Goal: Task Accomplishment & Management: Complete application form

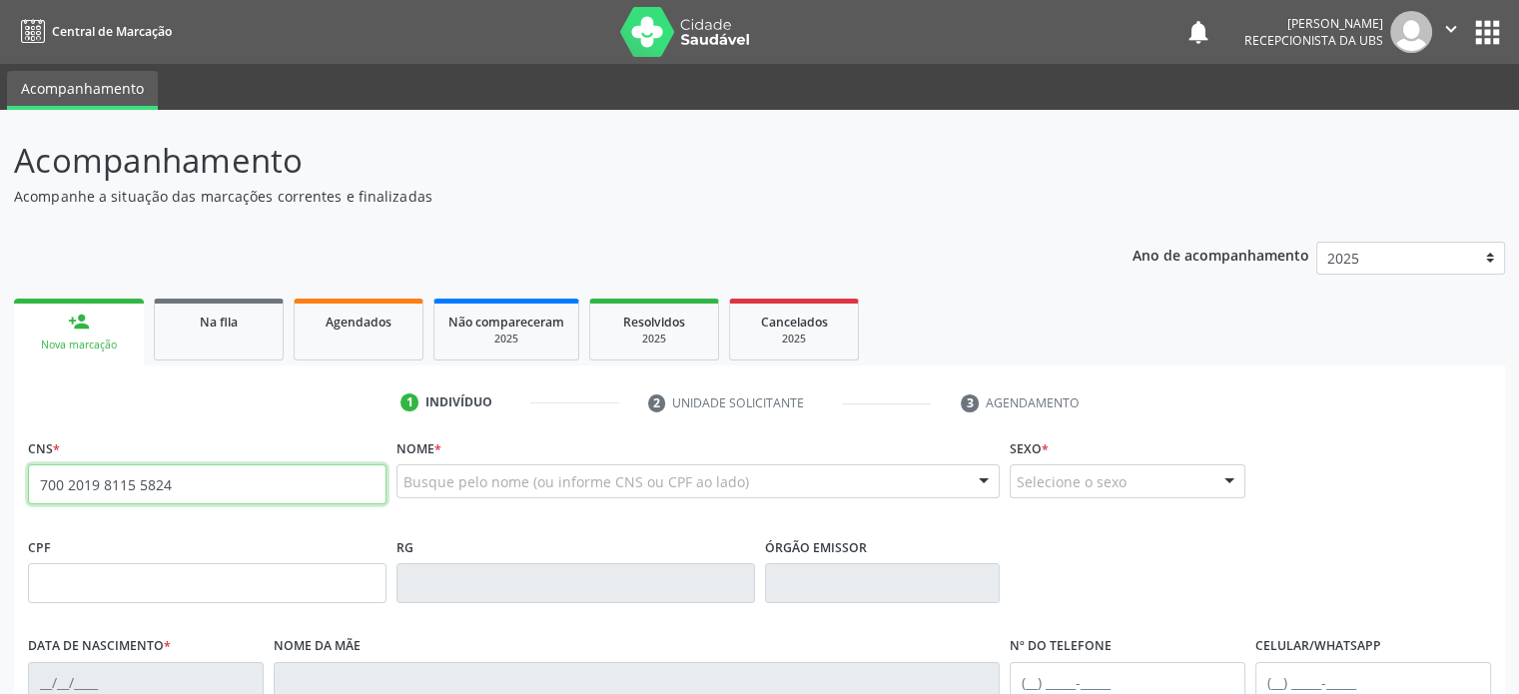
type input "700 2019 8115 5824"
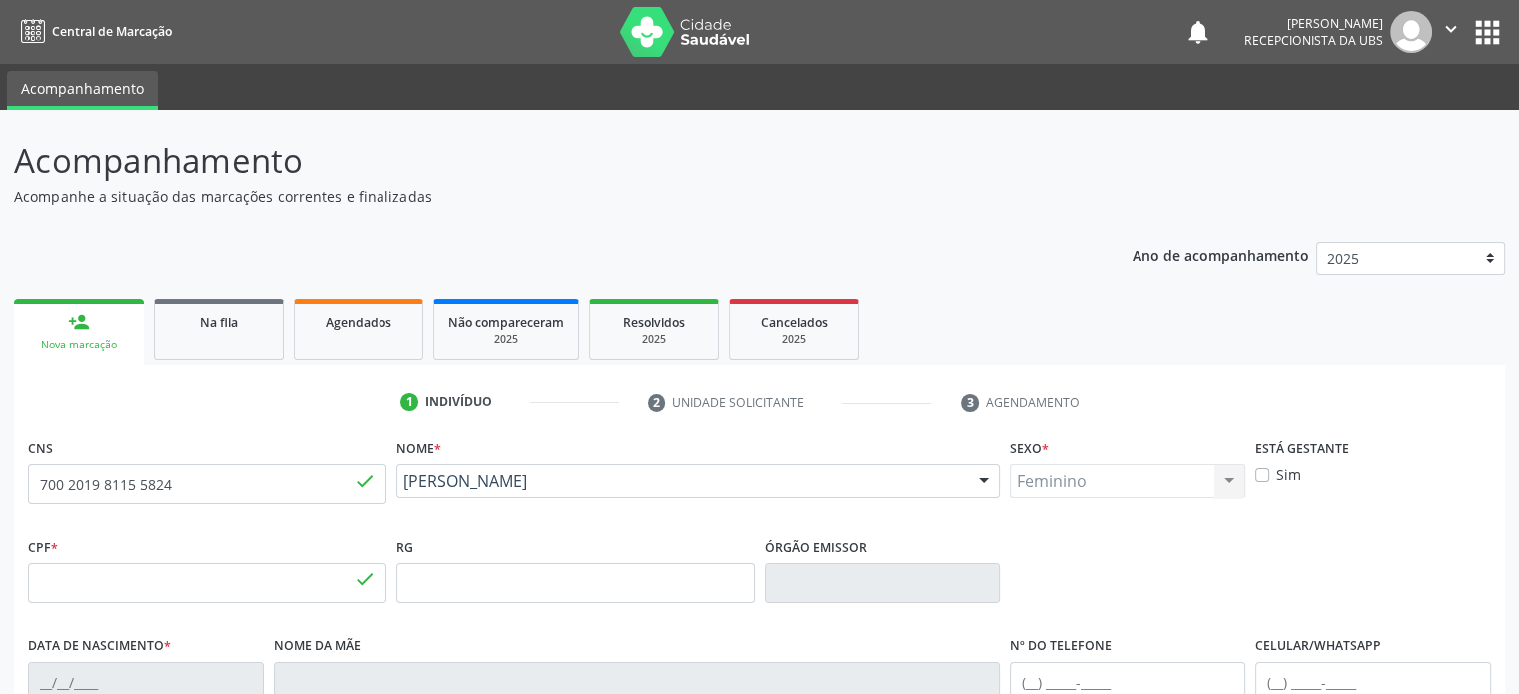
type input "069.464.625-30"
type input "[DATE]"
type input "[PERSON_NAME]"
type input "[PHONE_NUMBER]"
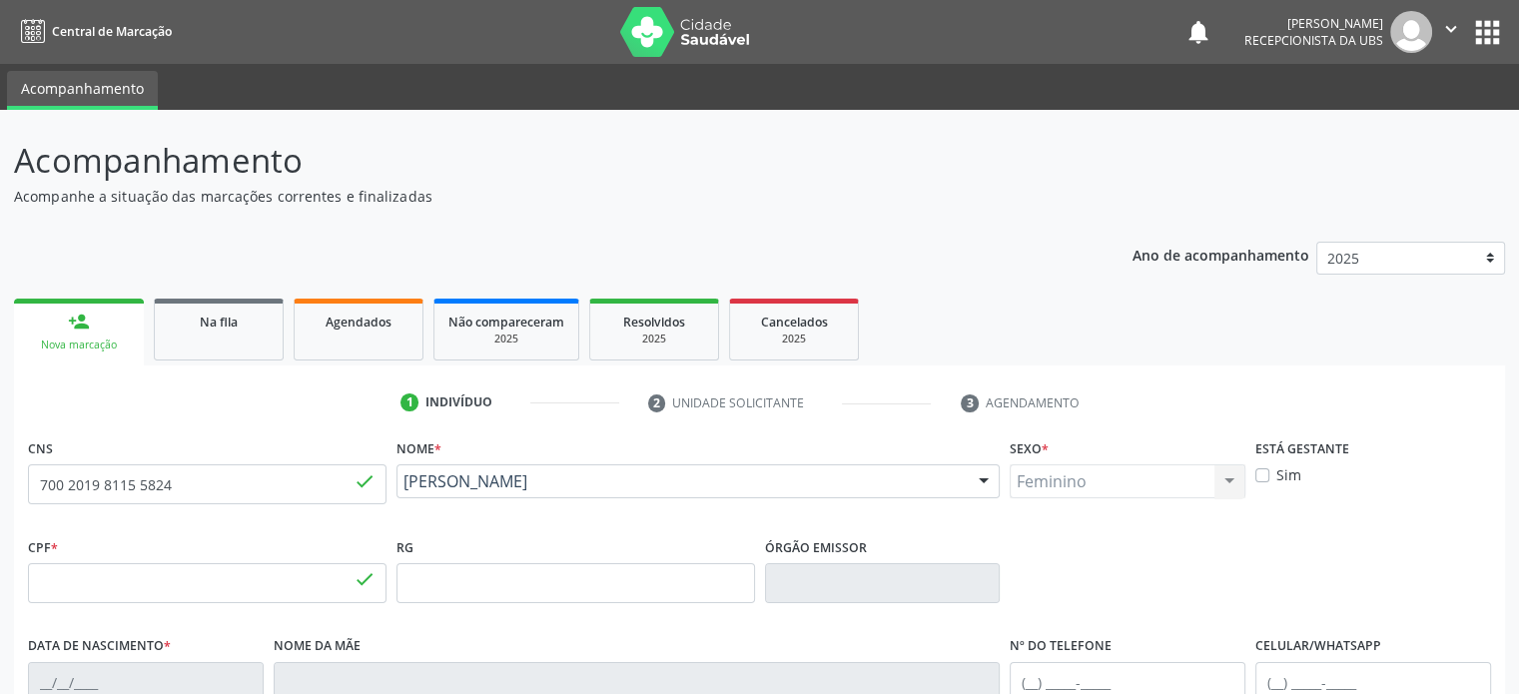
type input "S/N"
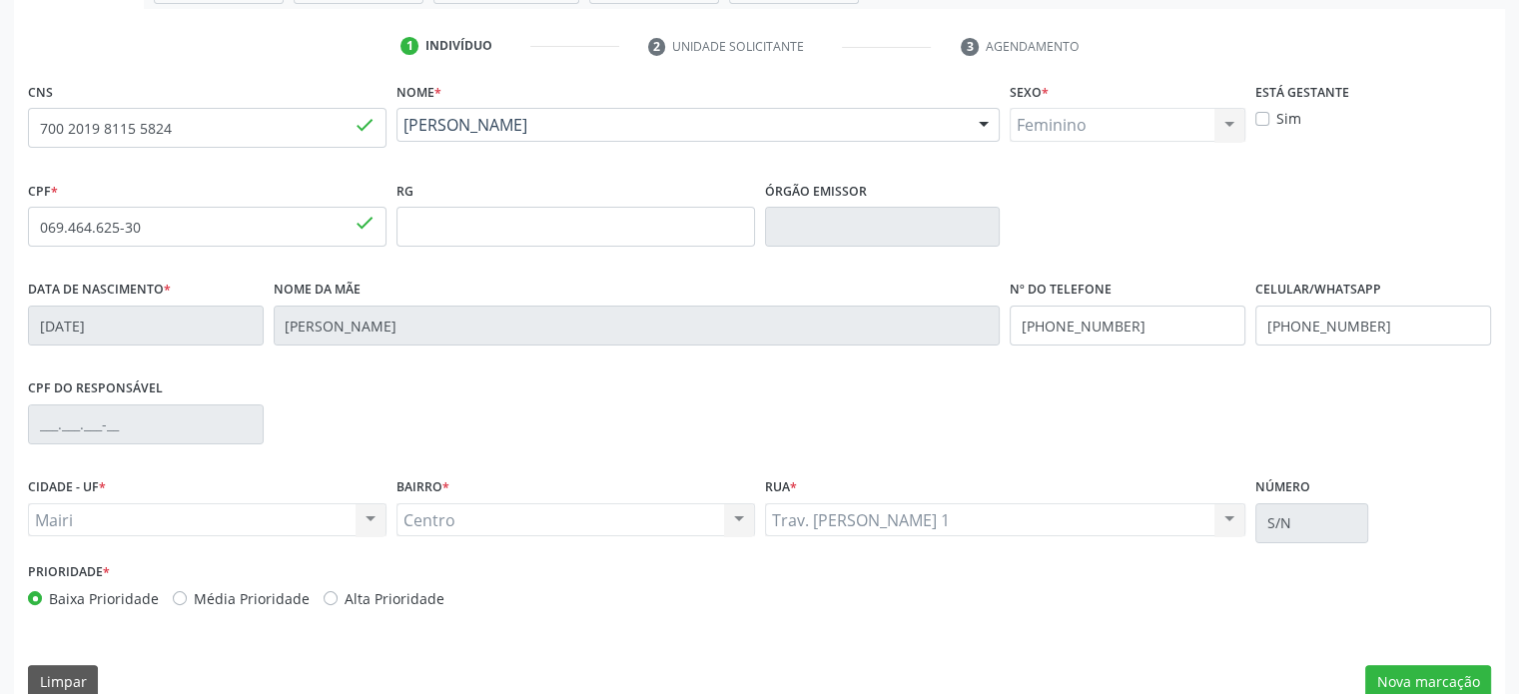
scroll to position [387, 0]
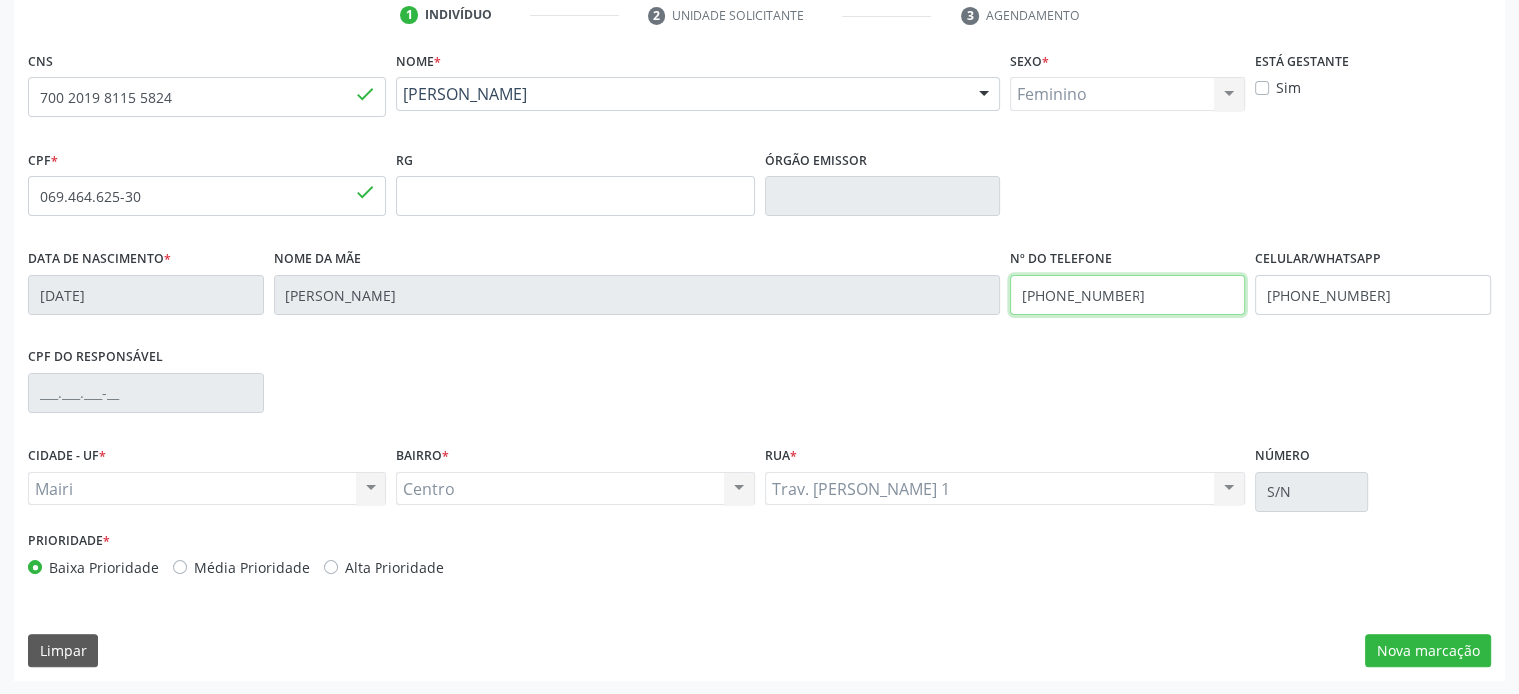
drag, startPoint x: 1147, startPoint y: 296, endPoint x: 1010, endPoint y: 297, distance: 136.8
click at [1010, 297] on input "[PHONE_NUMBER]" at bounding box center [1127, 295] width 236 height 40
type input "[PHONE_NUMBER]"
drag, startPoint x: 1381, startPoint y: 294, endPoint x: 1256, endPoint y: 296, distance: 124.8
click at [1256, 296] on input "[PHONE_NUMBER]" at bounding box center [1373, 295] width 236 height 40
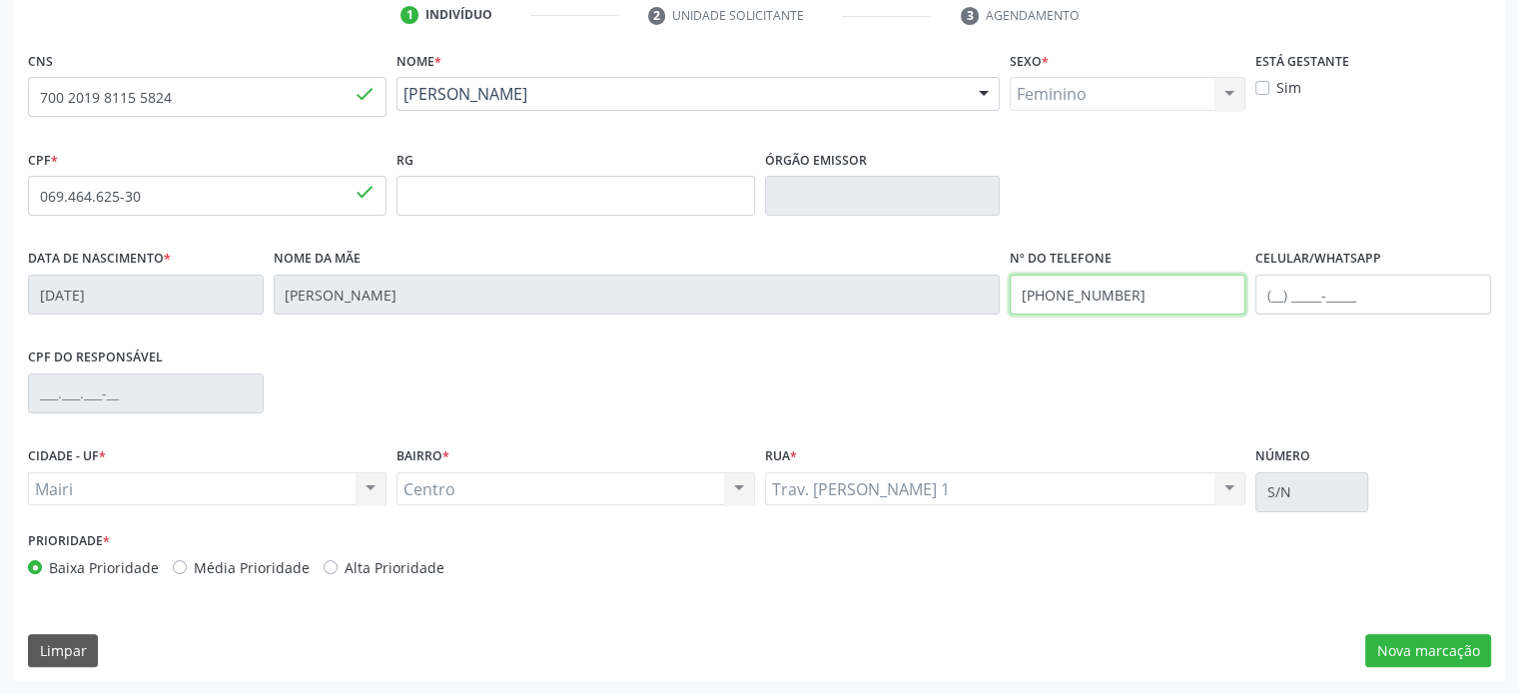
drag, startPoint x: 1145, startPoint y: 298, endPoint x: 1002, endPoint y: 309, distance: 143.3
click at [1010, 308] on input "[PHONE_NUMBER]" at bounding box center [1127, 295] width 236 height 40
click at [1277, 294] on input "text" at bounding box center [1373, 295] width 236 height 40
type input "[PHONE_NUMBER]"
click at [399, 568] on label "Alta Prioridade" at bounding box center [394, 567] width 100 height 21
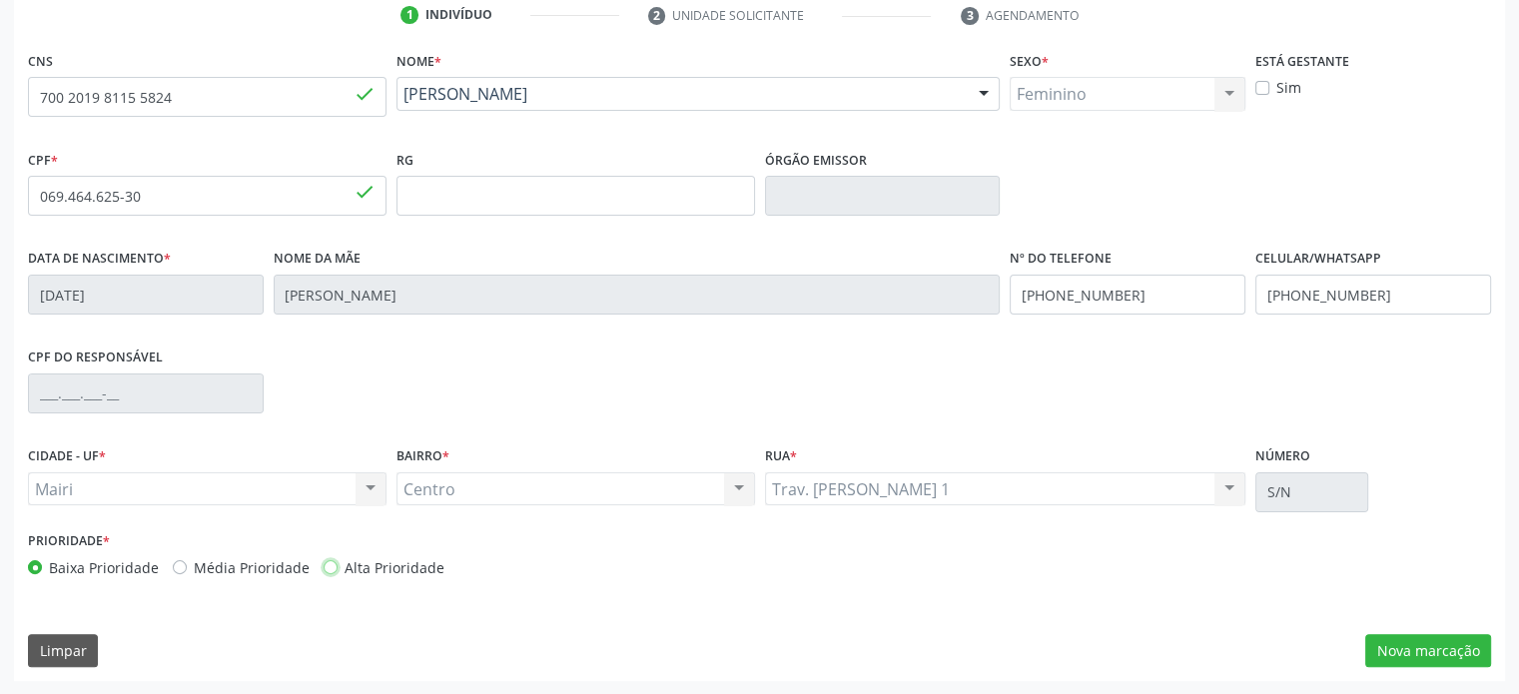
click at [337, 568] on input "Alta Prioridade" at bounding box center [330, 566] width 14 height 18
radio input "true"
click at [1407, 644] on button "Nova marcação" at bounding box center [1428, 651] width 126 height 34
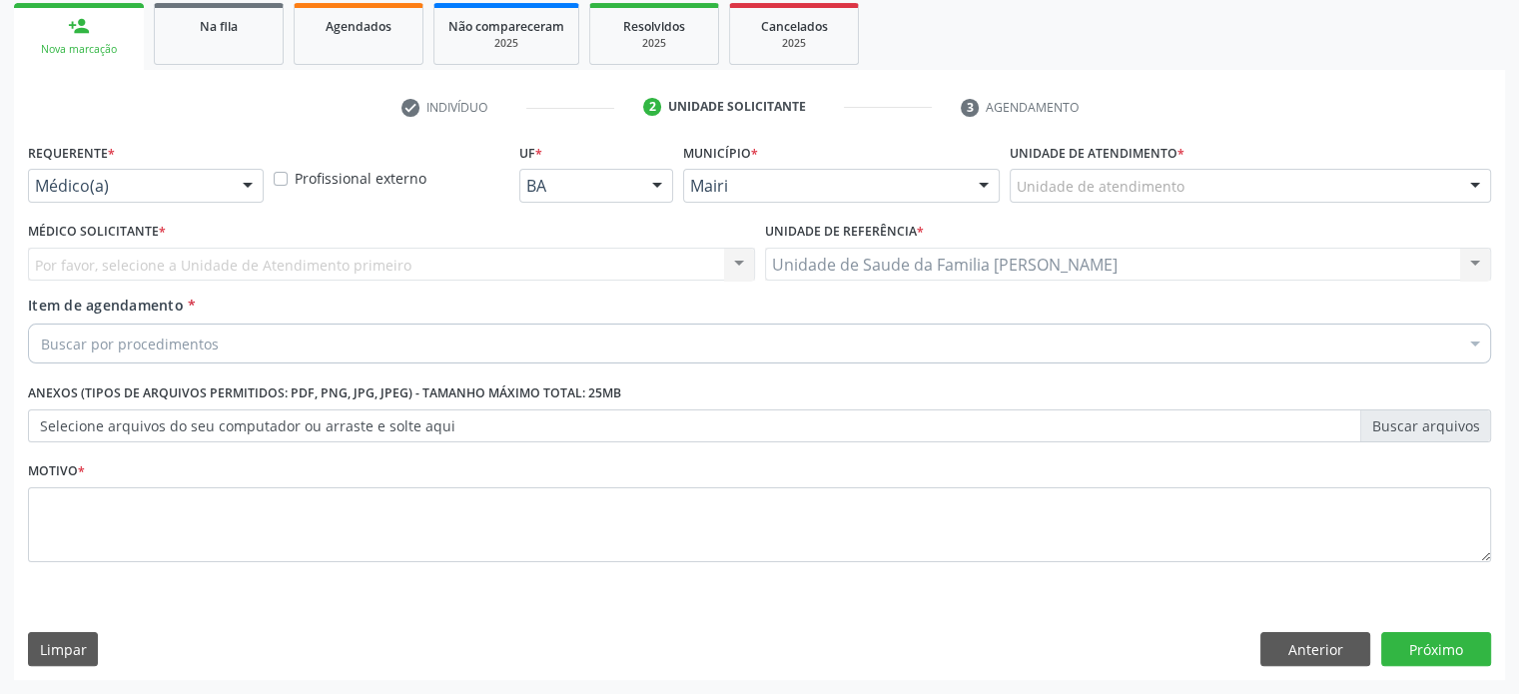
scroll to position [295, 0]
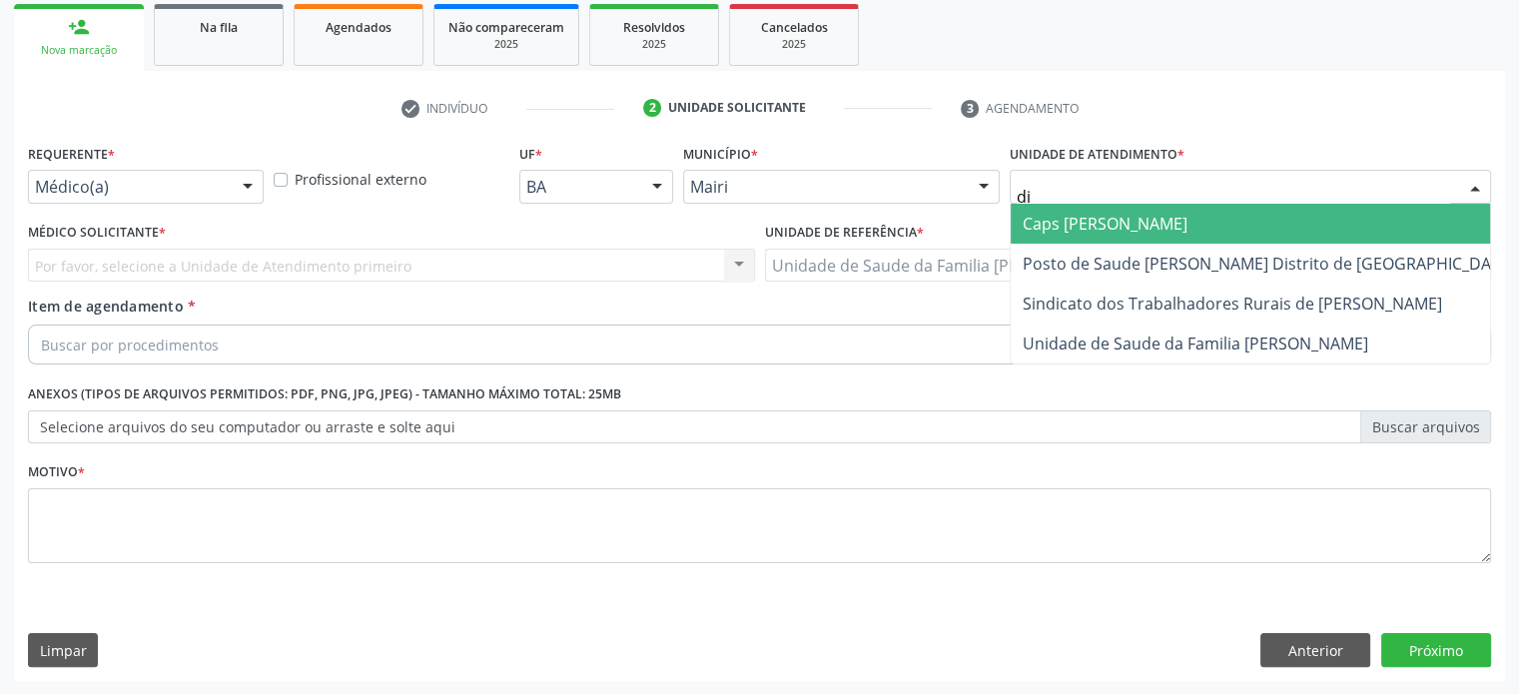
type input "dil"
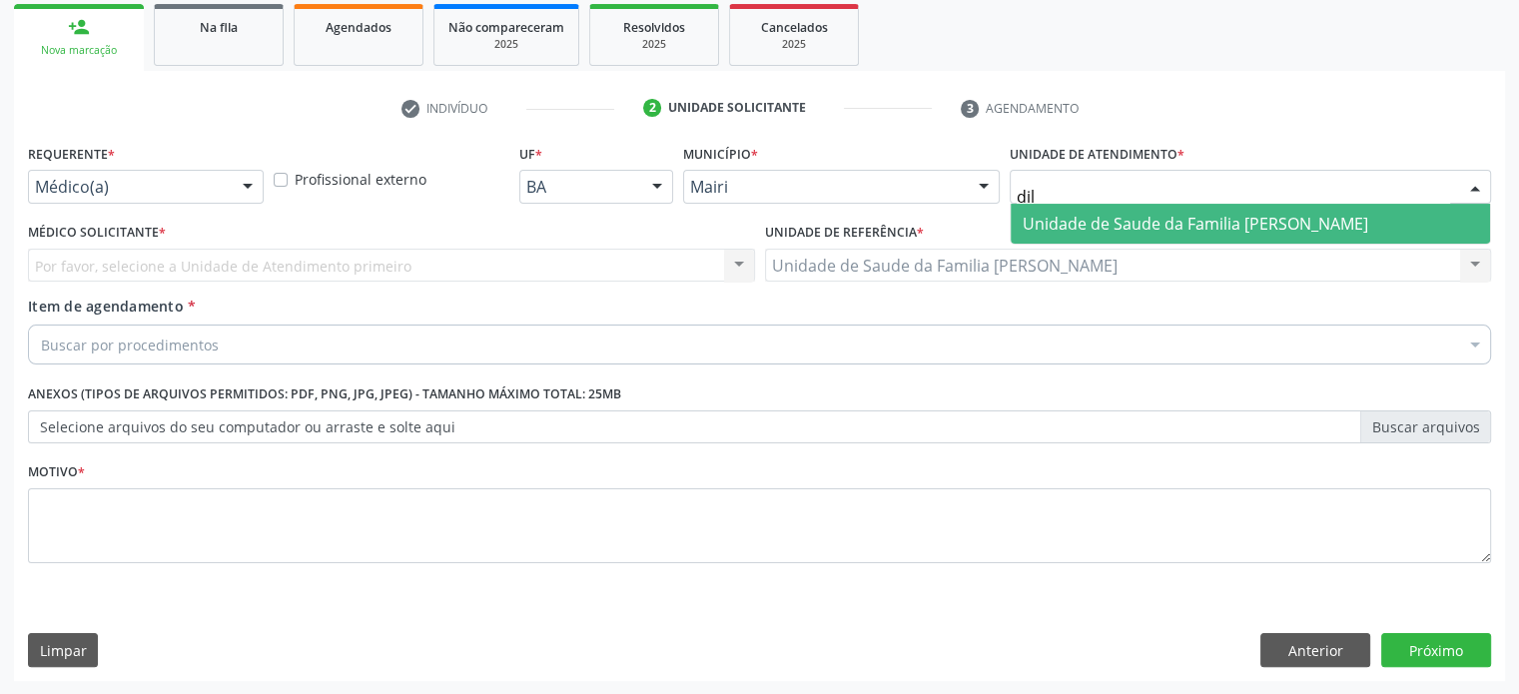
click at [1123, 220] on span "Unidade de Saude da Familia [PERSON_NAME]" at bounding box center [1194, 224] width 345 height 22
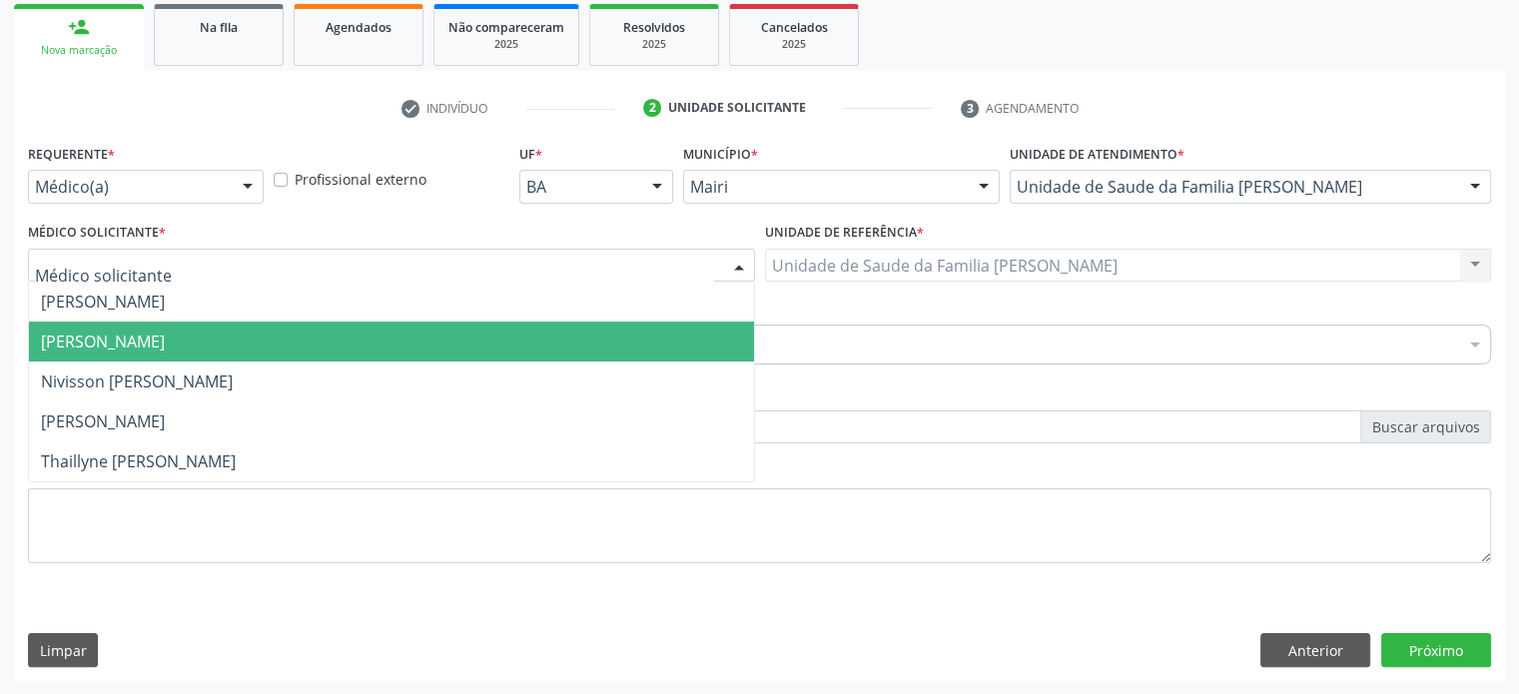
click at [132, 337] on span "[PERSON_NAME]" at bounding box center [103, 341] width 124 height 22
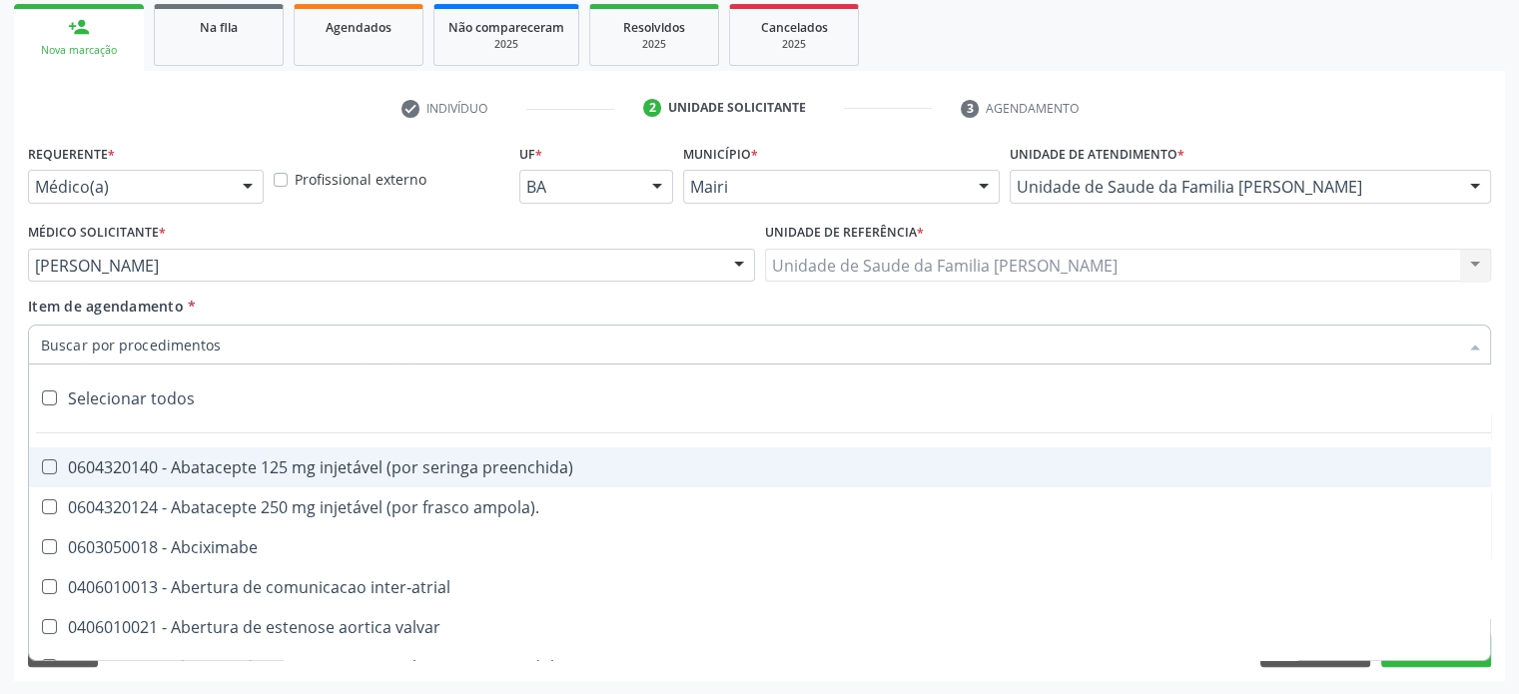
paste input "0202050017"
type input "0202050017"
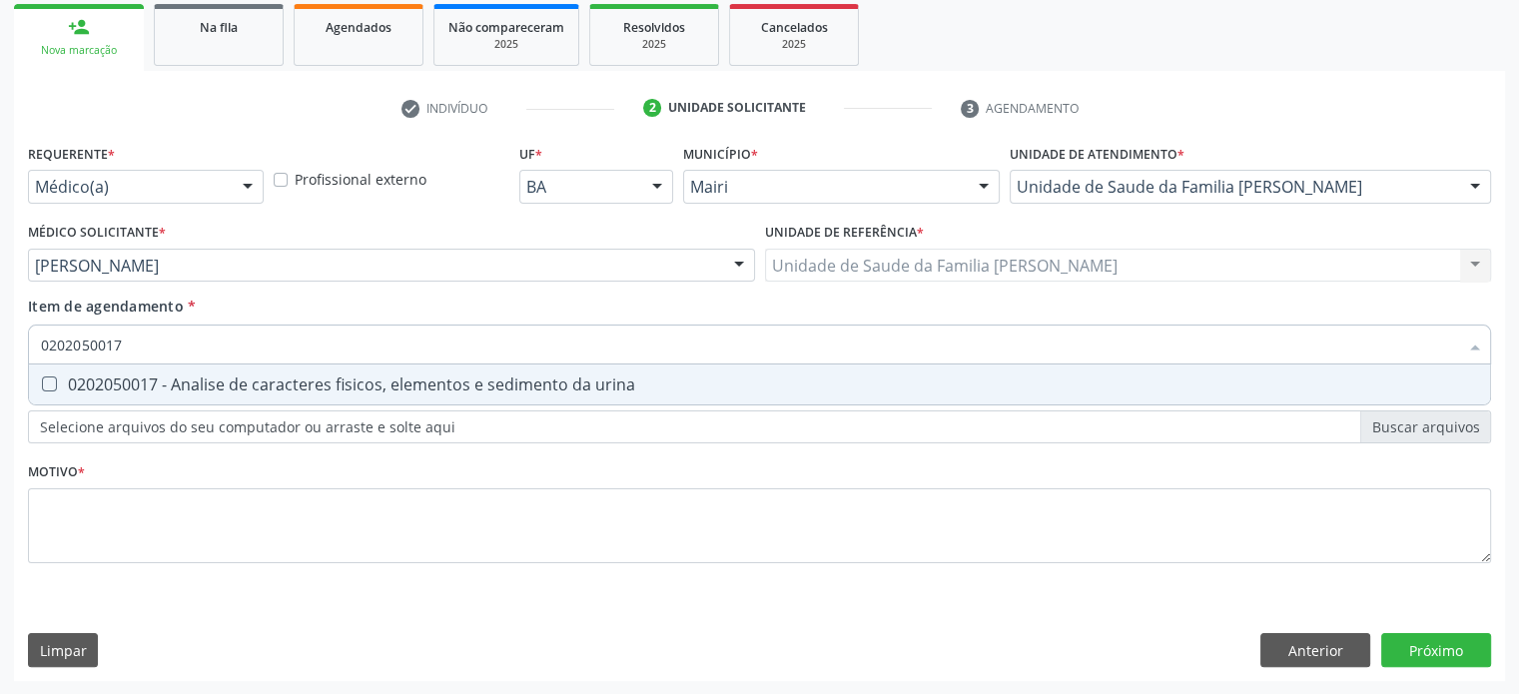
click at [131, 380] on div "0202050017 - Analise de caracteres fisicos, elementos e sedimento da urina" at bounding box center [759, 384] width 1437 height 16
checkbox urina "true"
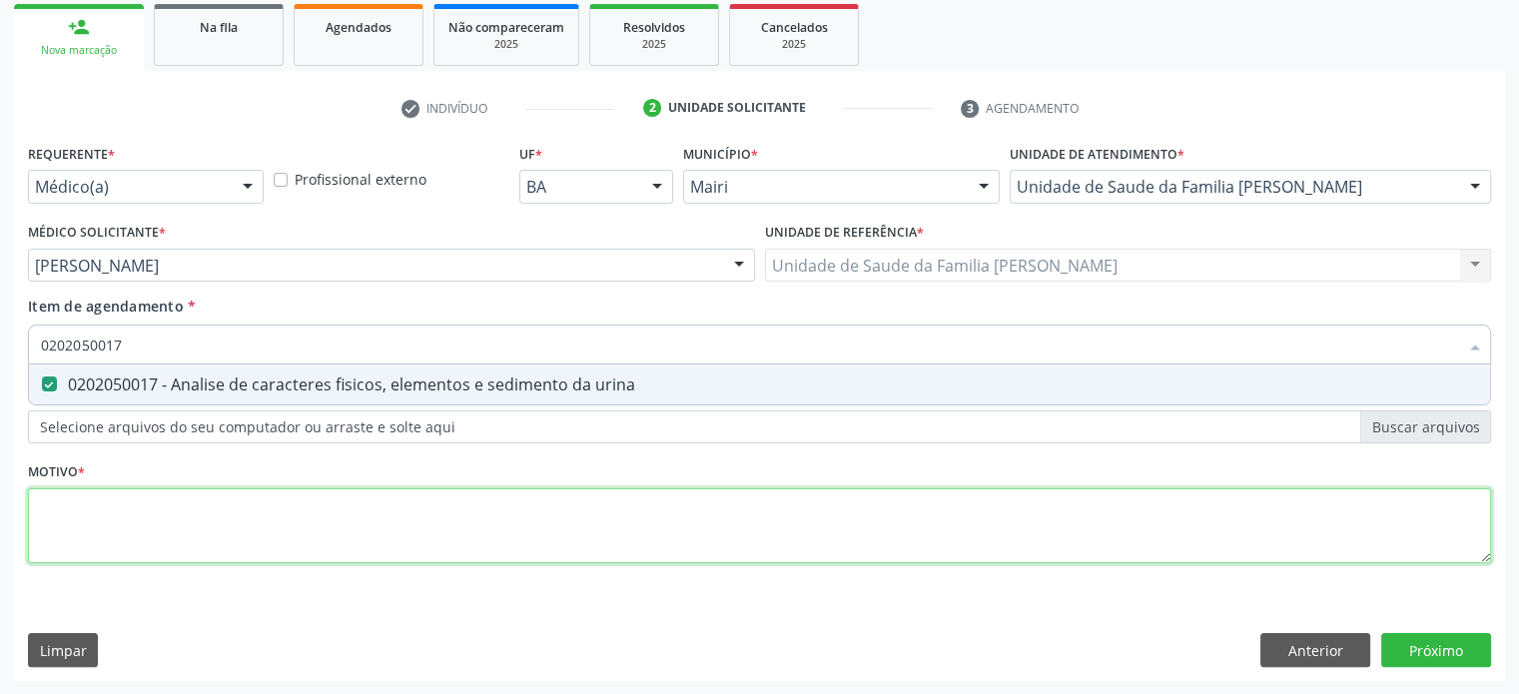
click at [80, 519] on div "Requerente * Médico(a) Médico(a) Enfermeiro(a) Paciente Nenhum resultado encont…" at bounding box center [759, 365] width 1463 height 452
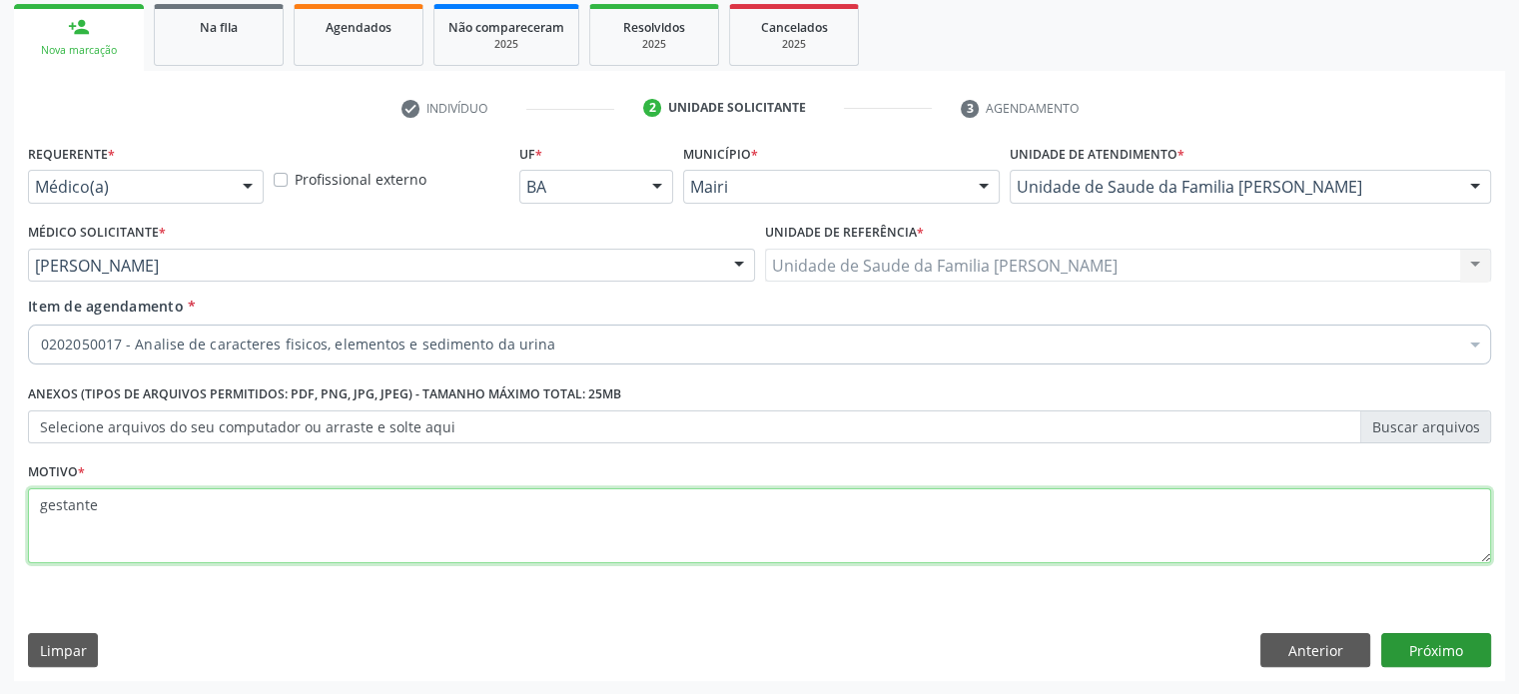
type textarea "gestante"
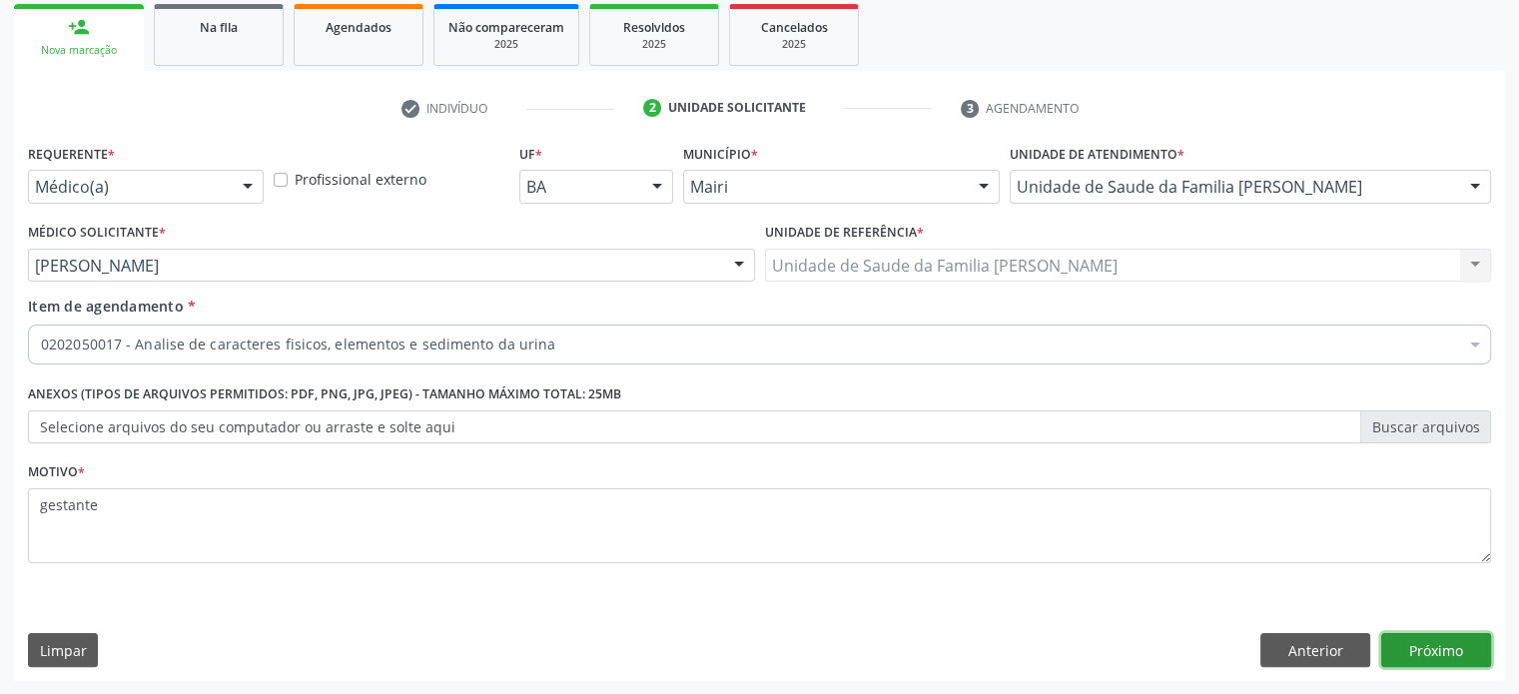
click at [1418, 644] on button "Próximo" at bounding box center [1436, 650] width 110 height 34
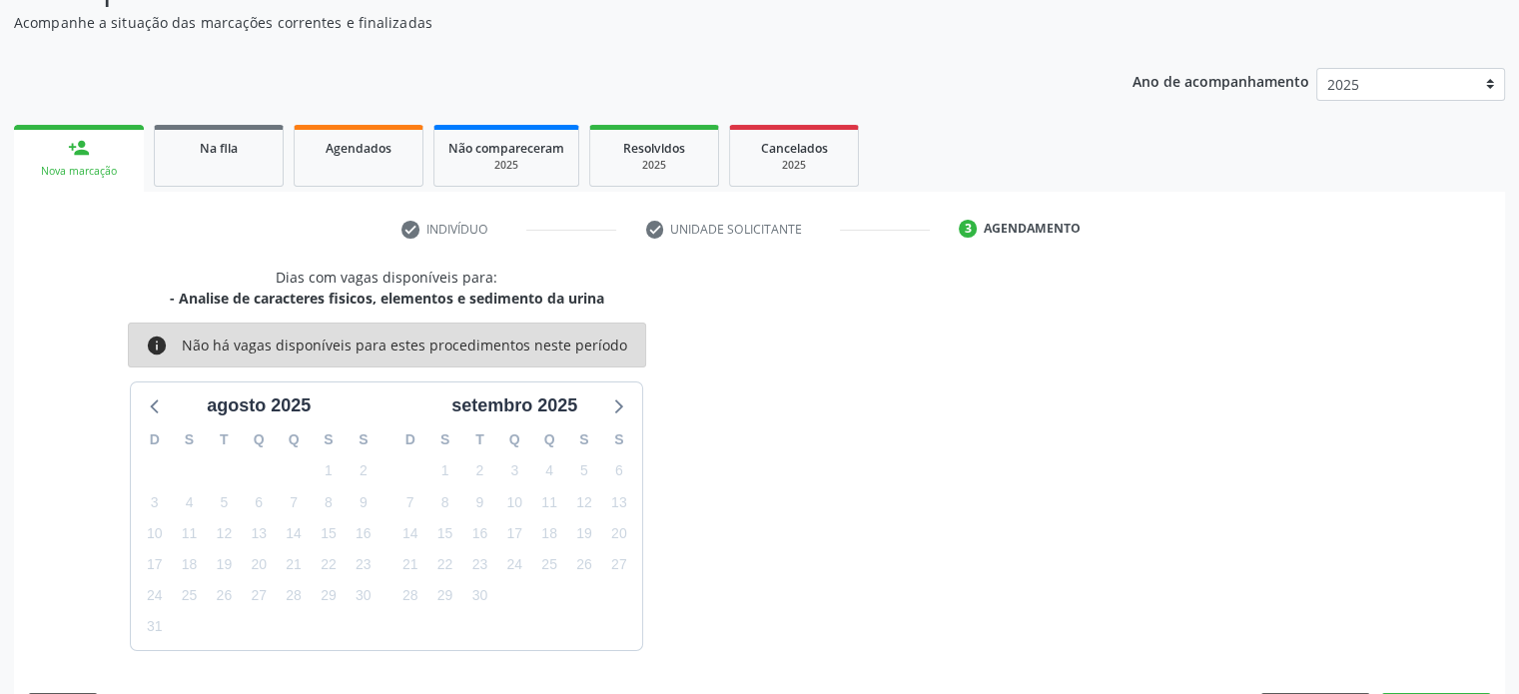
scroll to position [232, 0]
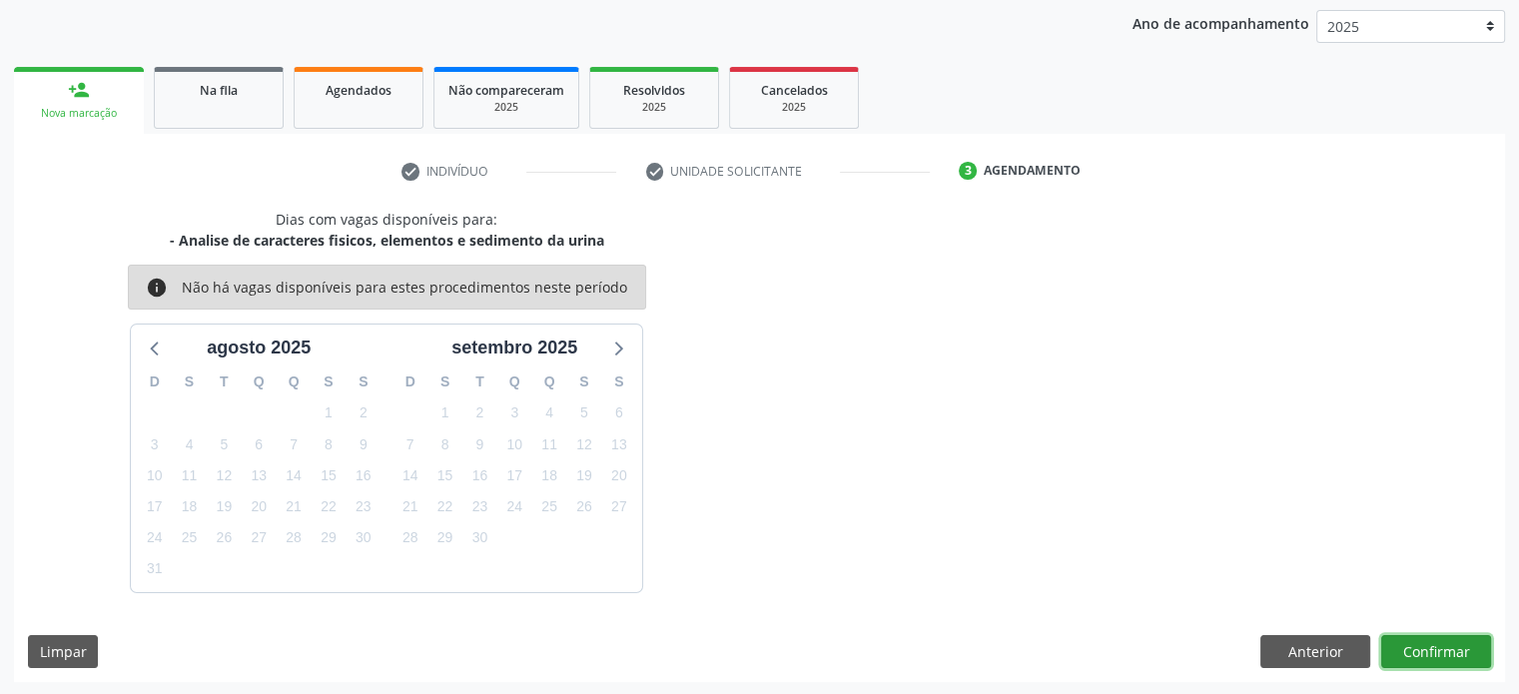
click at [1437, 651] on button "Confirmar" at bounding box center [1436, 652] width 110 height 34
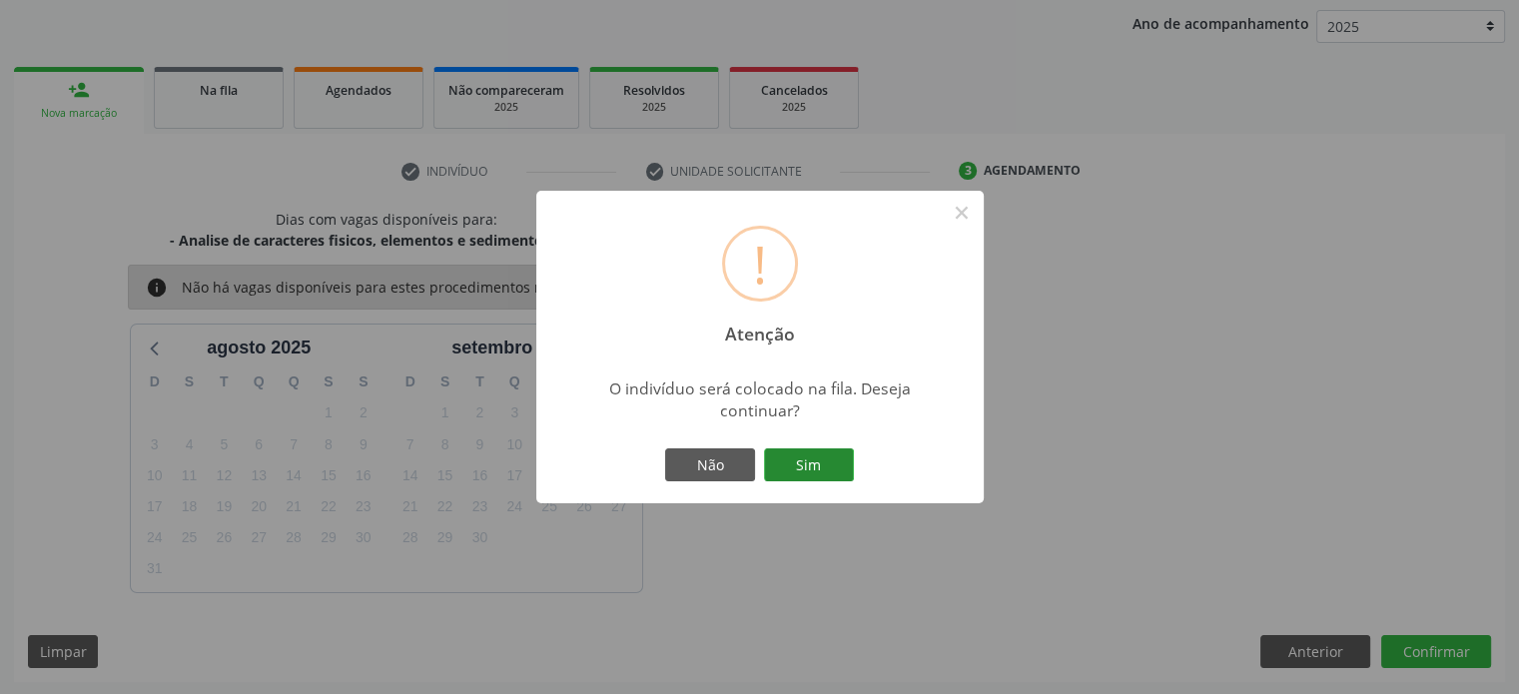
click at [824, 458] on button "Sim" at bounding box center [809, 465] width 90 height 34
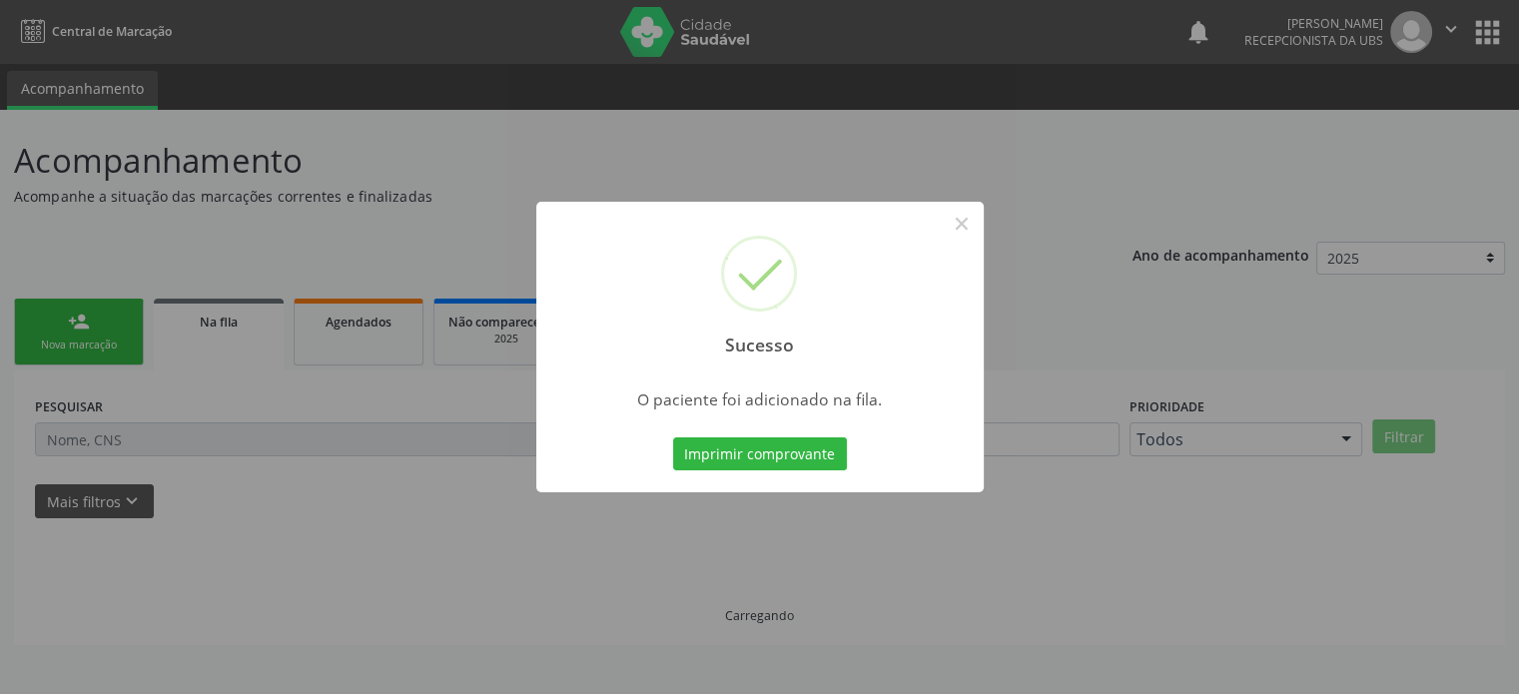
scroll to position [0, 0]
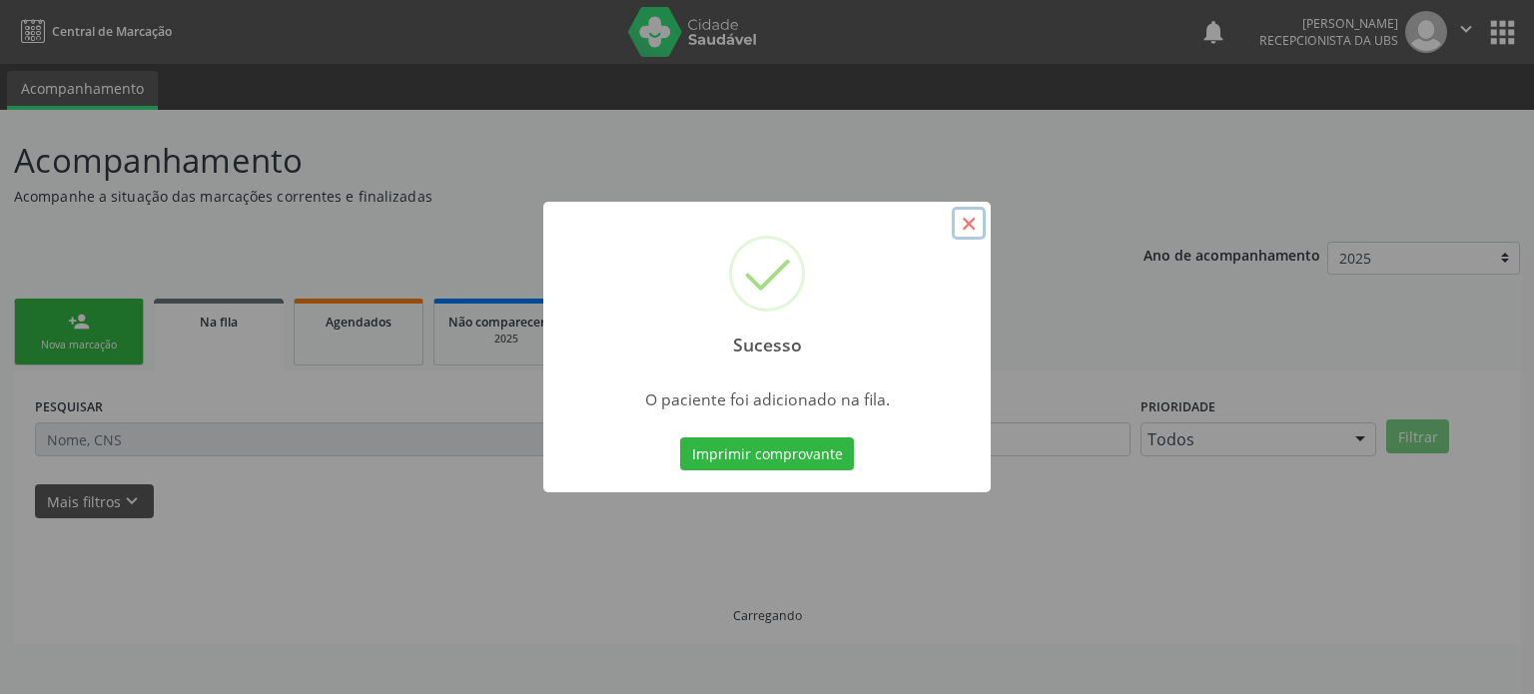
click at [968, 224] on button "×" at bounding box center [968, 224] width 34 height 34
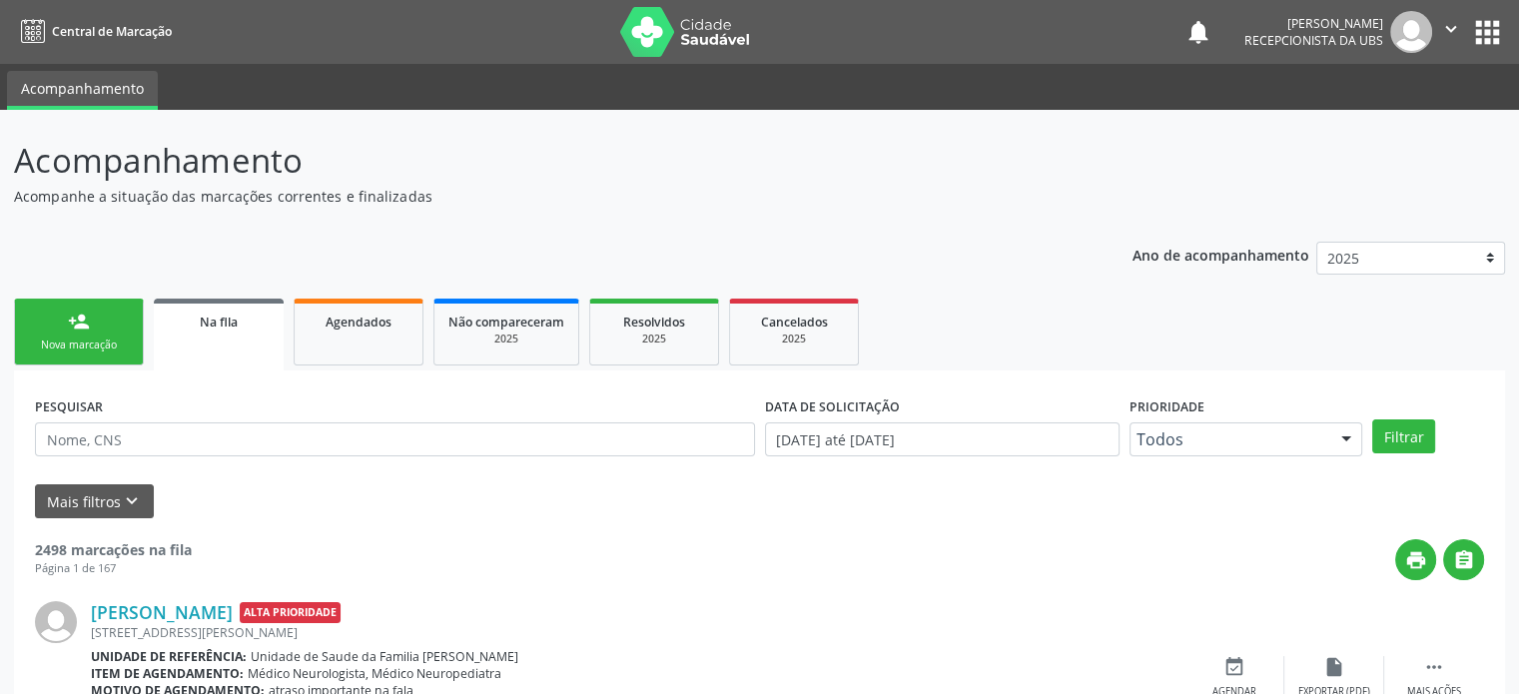
click at [92, 342] on div "Nova marcação" at bounding box center [79, 344] width 100 height 15
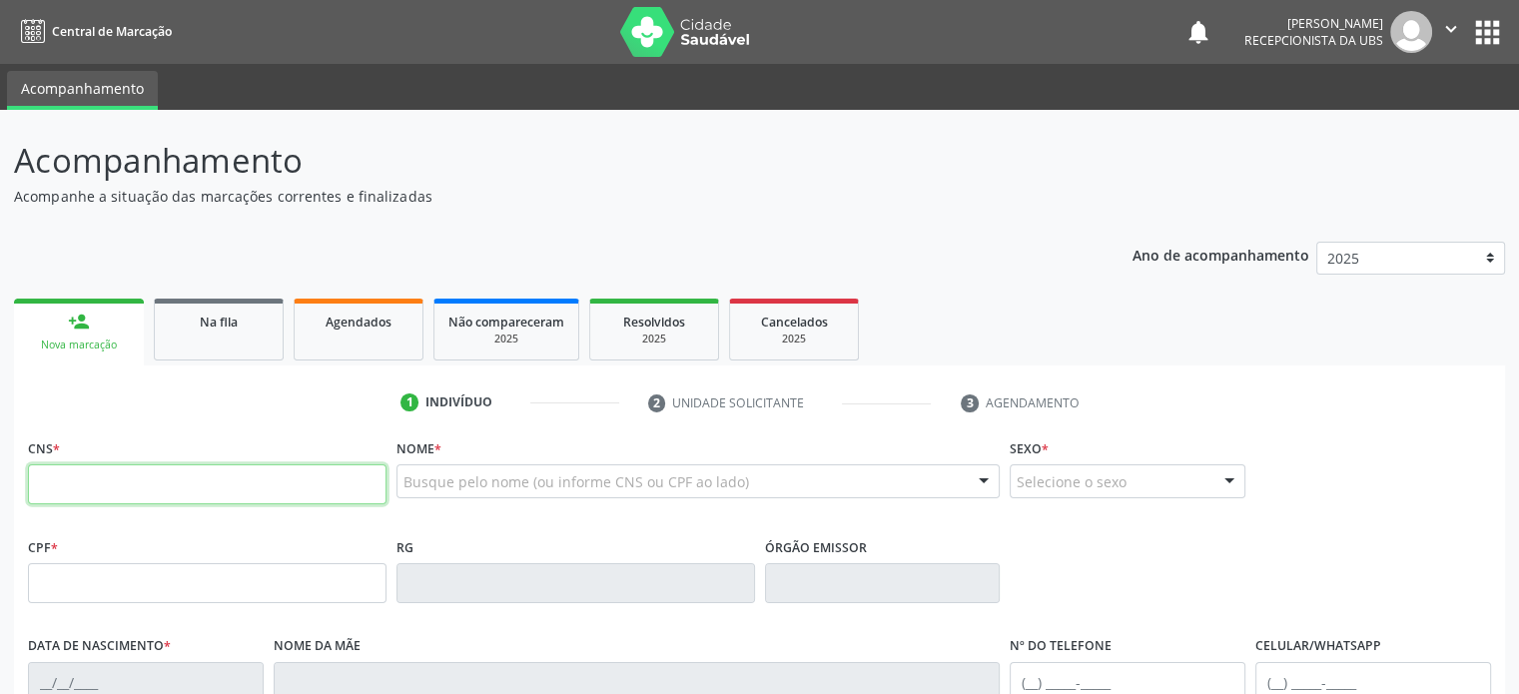
click at [88, 491] on input "text" at bounding box center [207, 484] width 358 height 40
type input "704 0018 3991 2364"
type input "010.672.545-95"
type input "[DATE]"
type input "[PERSON_NAME] de Jesus"
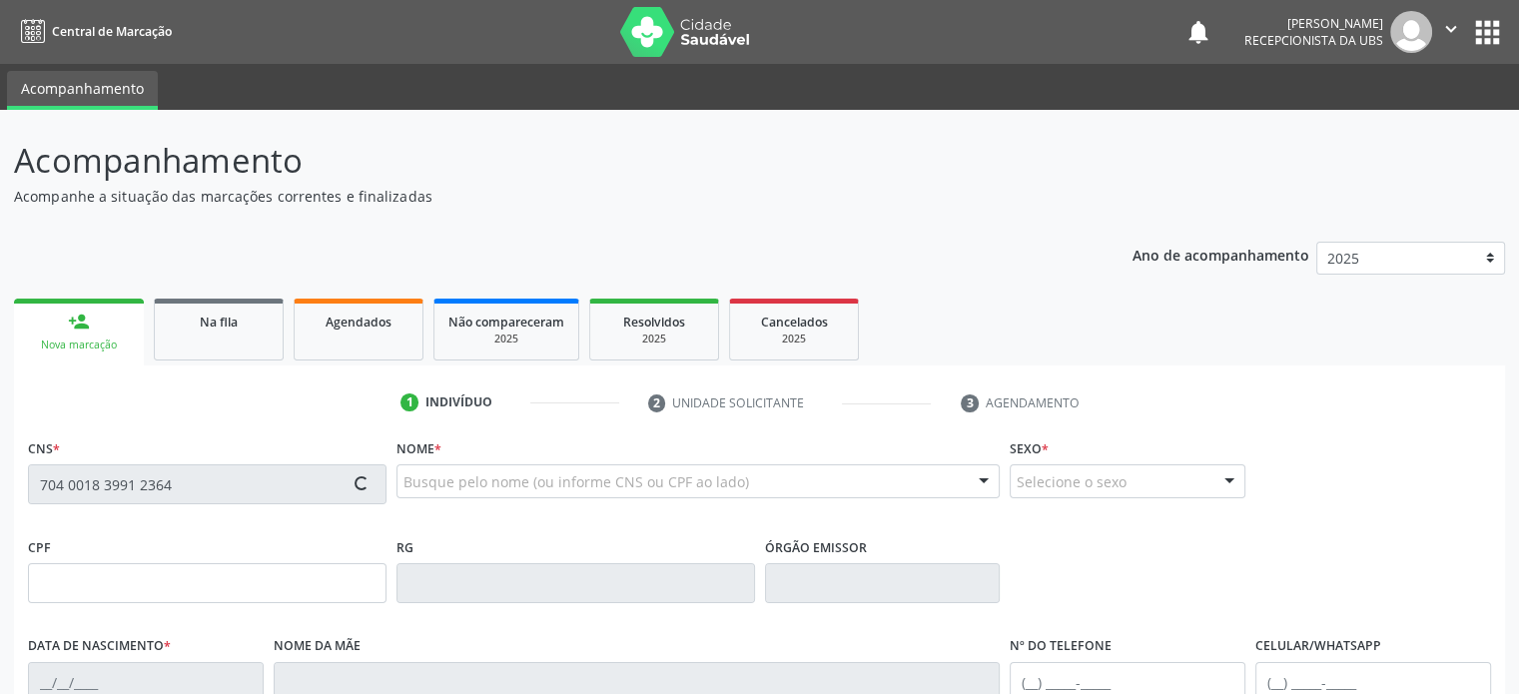
type input "[PHONE_NUMBER]"
type input "036.564.675-01"
type input "27"
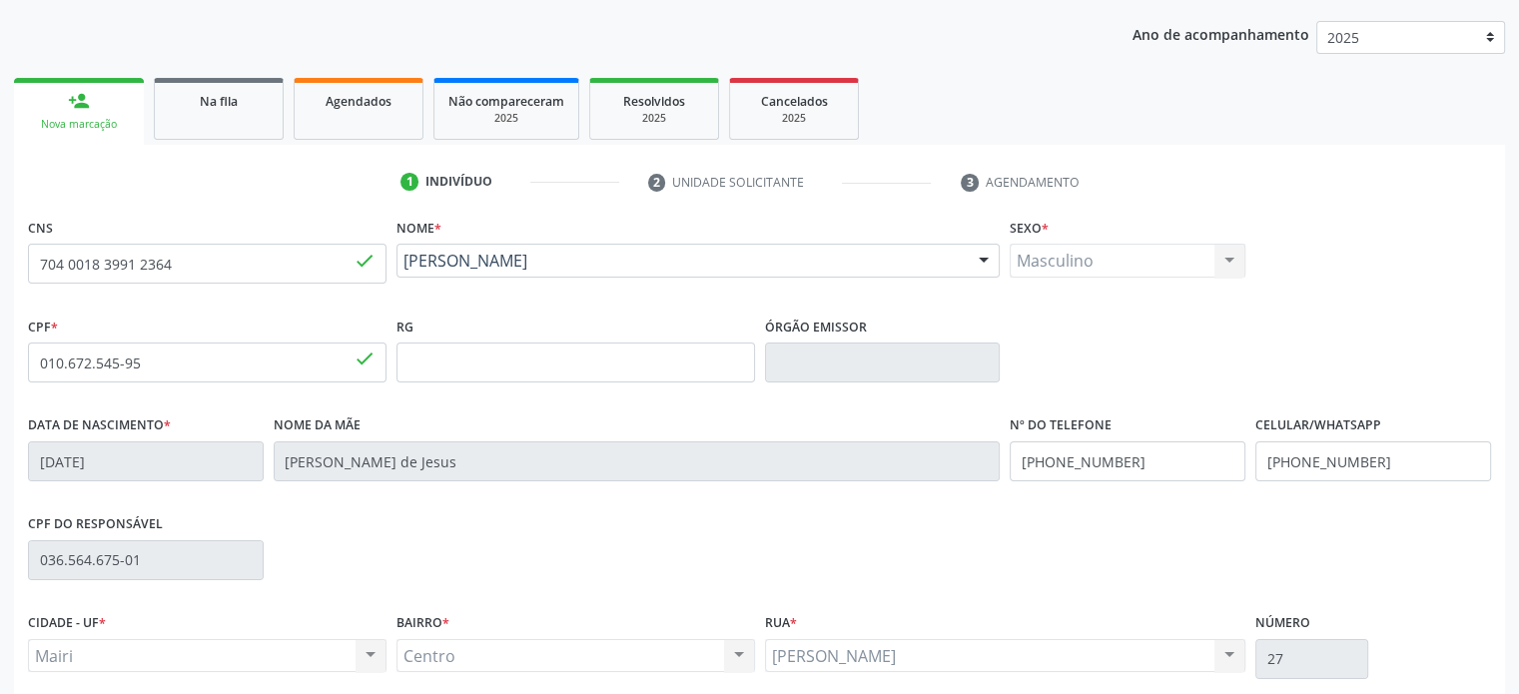
scroll to position [300, 0]
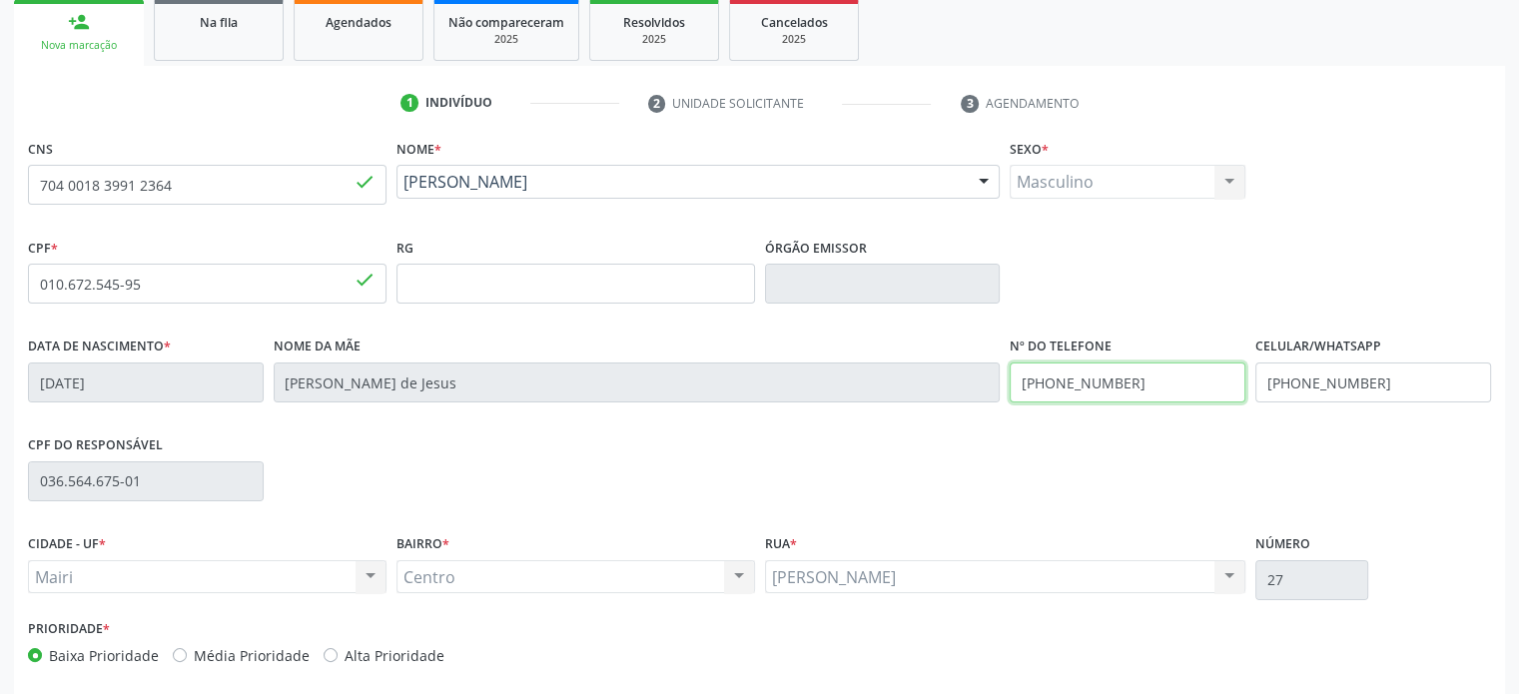
drag, startPoint x: 1132, startPoint y: 386, endPoint x: 1154, endPoint y: 382, distance: 22.3
click at [1154, 382] on input "[PHONE_NUMBER]" at bounding box center [1127, 382] width 236 height 40
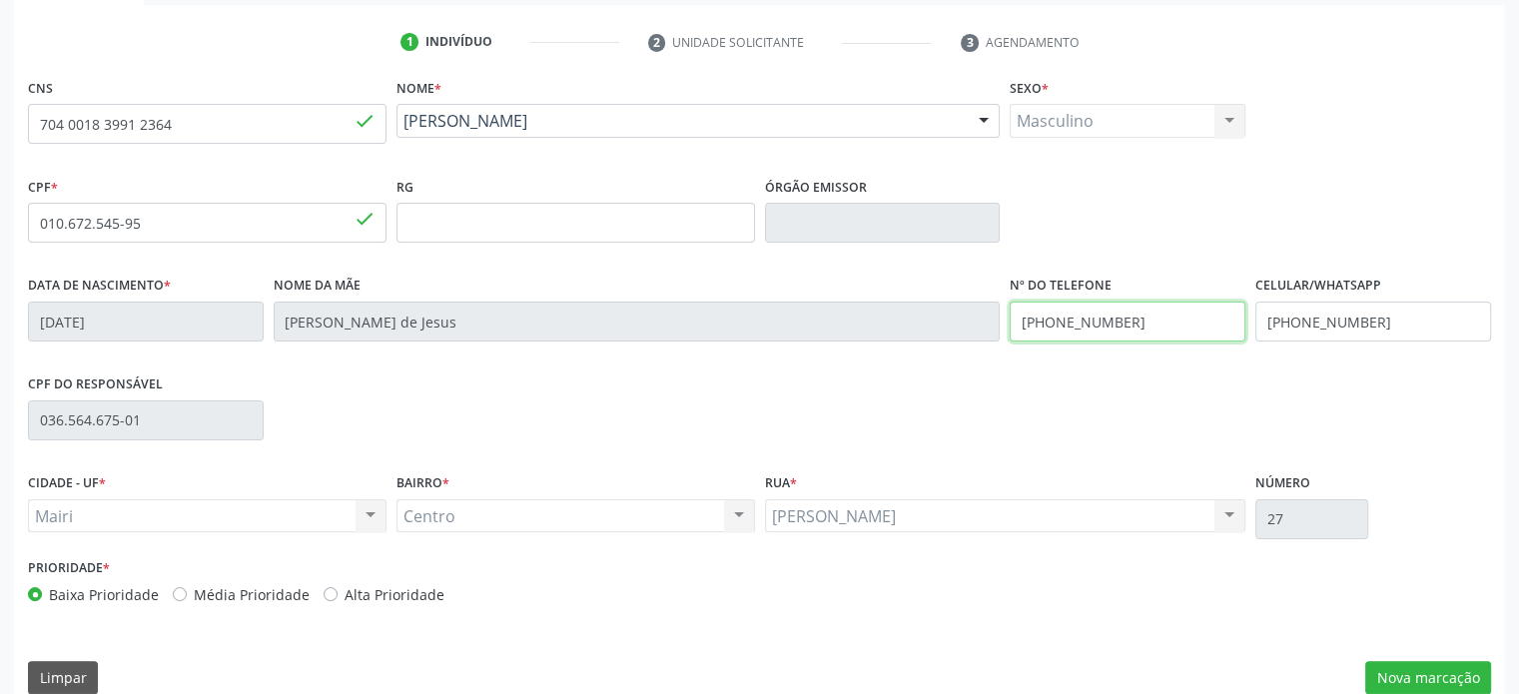
scroll to position [387, 0]
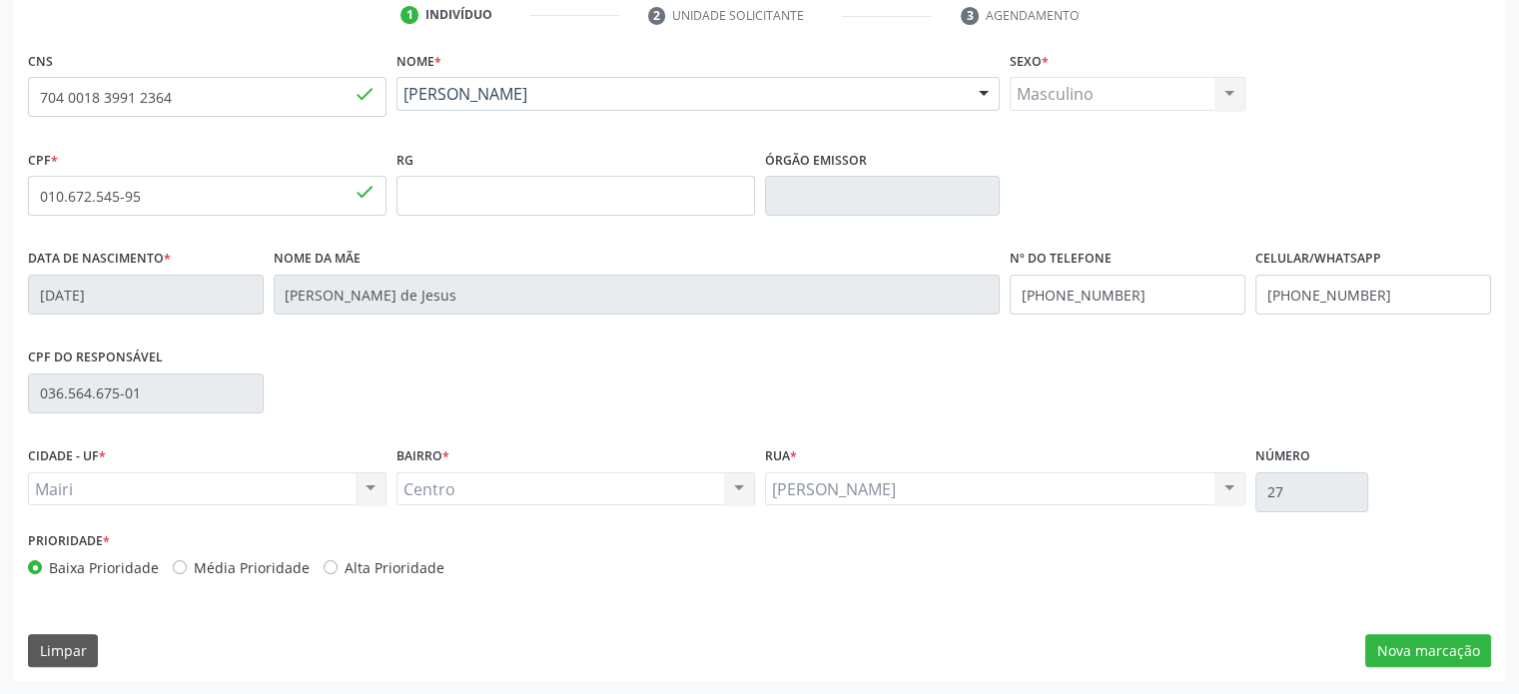
click at [225, 566] on label "Média Prioridade" at bounding box center [252, 567] width 116 height 21
click at [187, 566] on input "Média Prioridade" at bounding box center [180, 566] width 14 height 18
radio input "true"
click at [1458, 650] on button "Nova marcação" at bounding box center [1428, 651] width 126 height 34
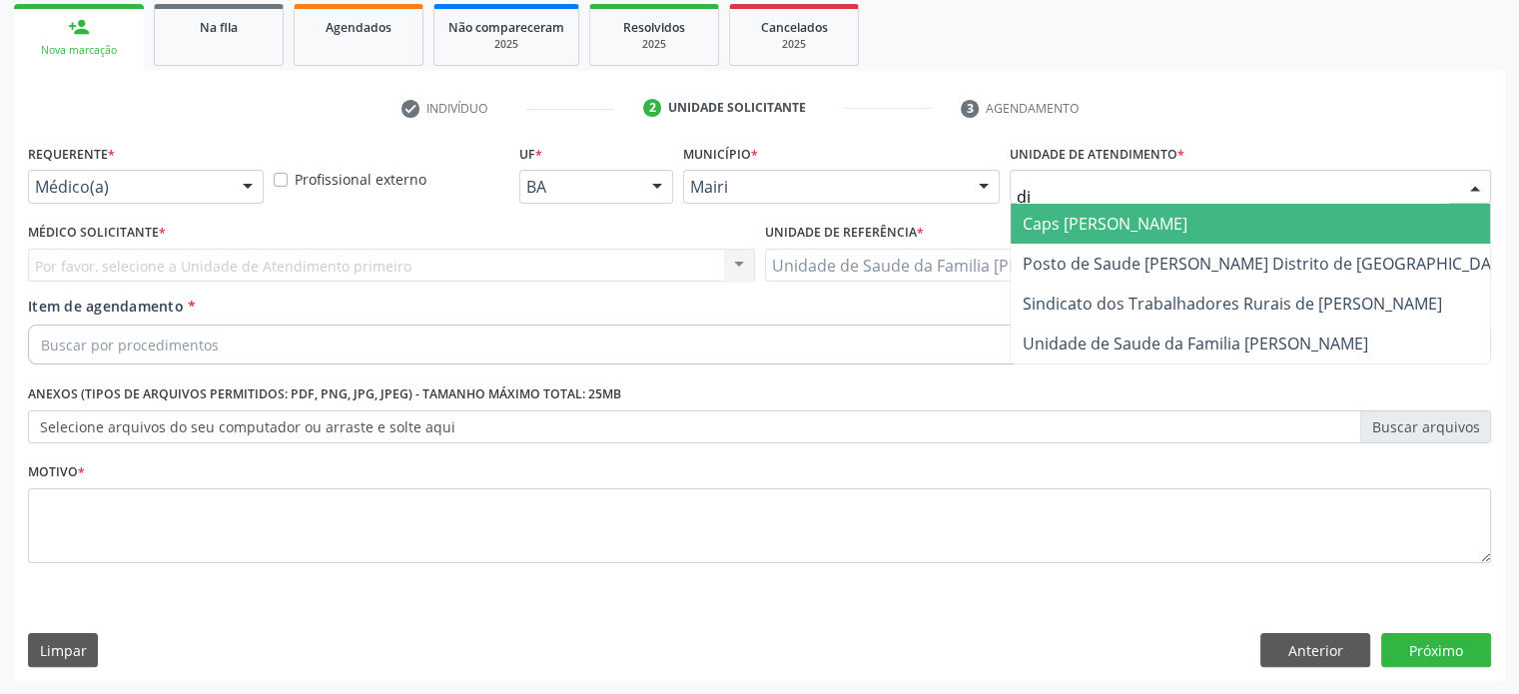
type input "dil"
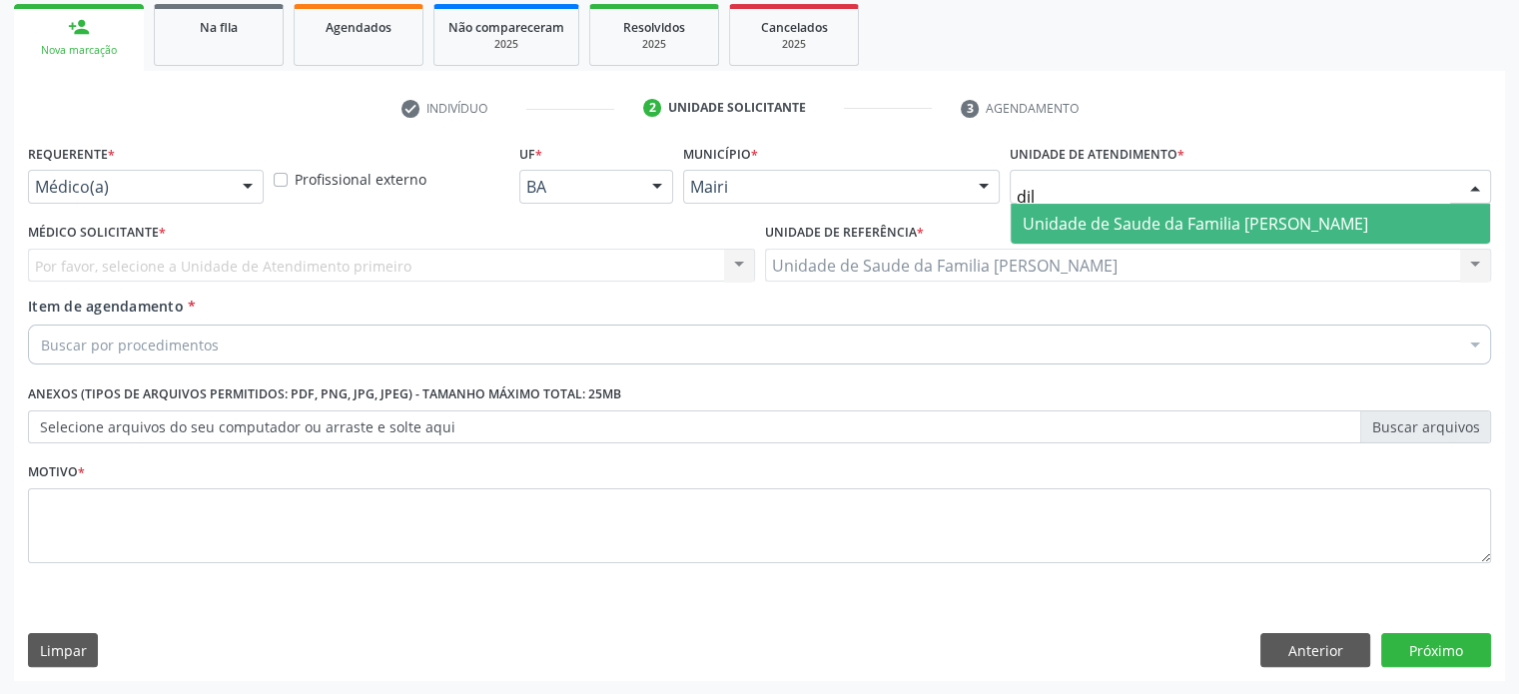
click at [1110, 218] on span "Unidade de Saude da Familia [PERSON_NAME]" at bounding box center [1194, 224] width 345 height 22
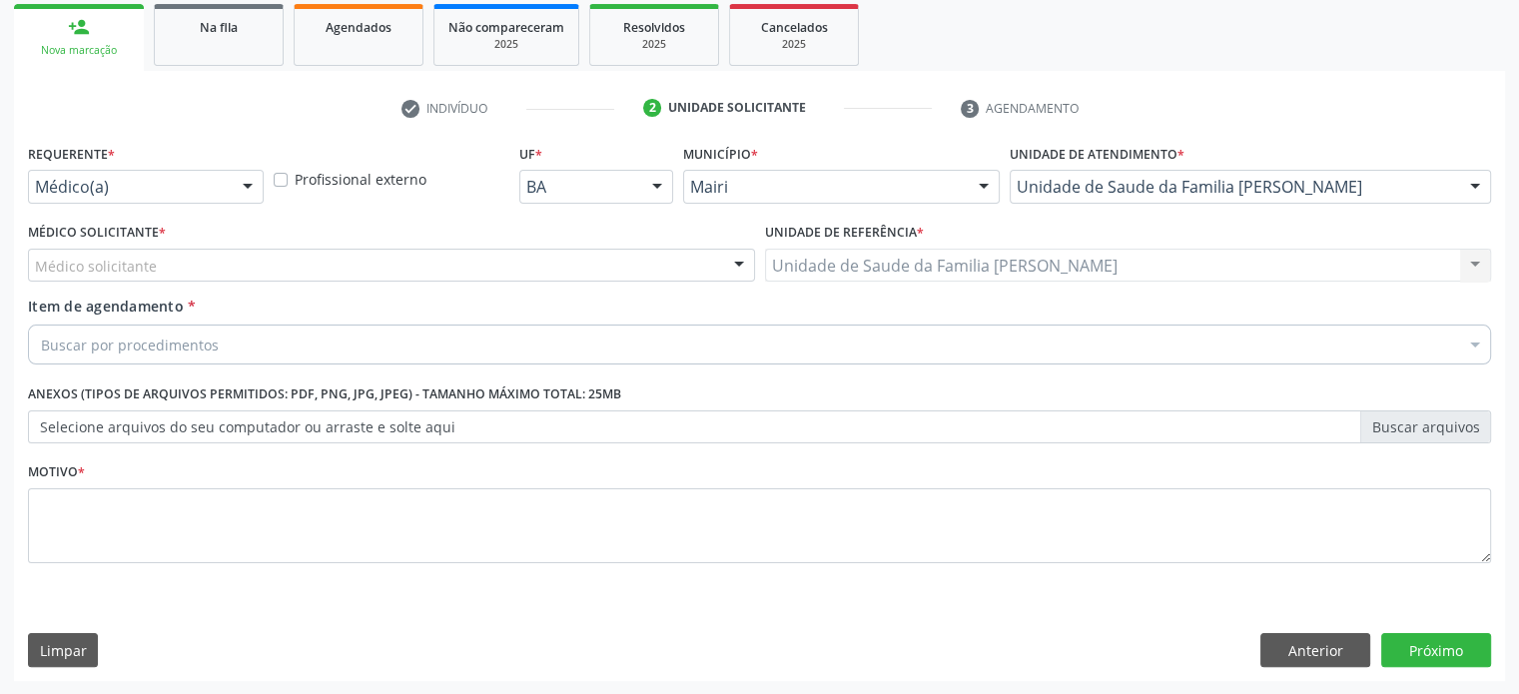
click at [176, 259] on div "Médico solicitante" at bounding box center [391, 266] width 727 height 34
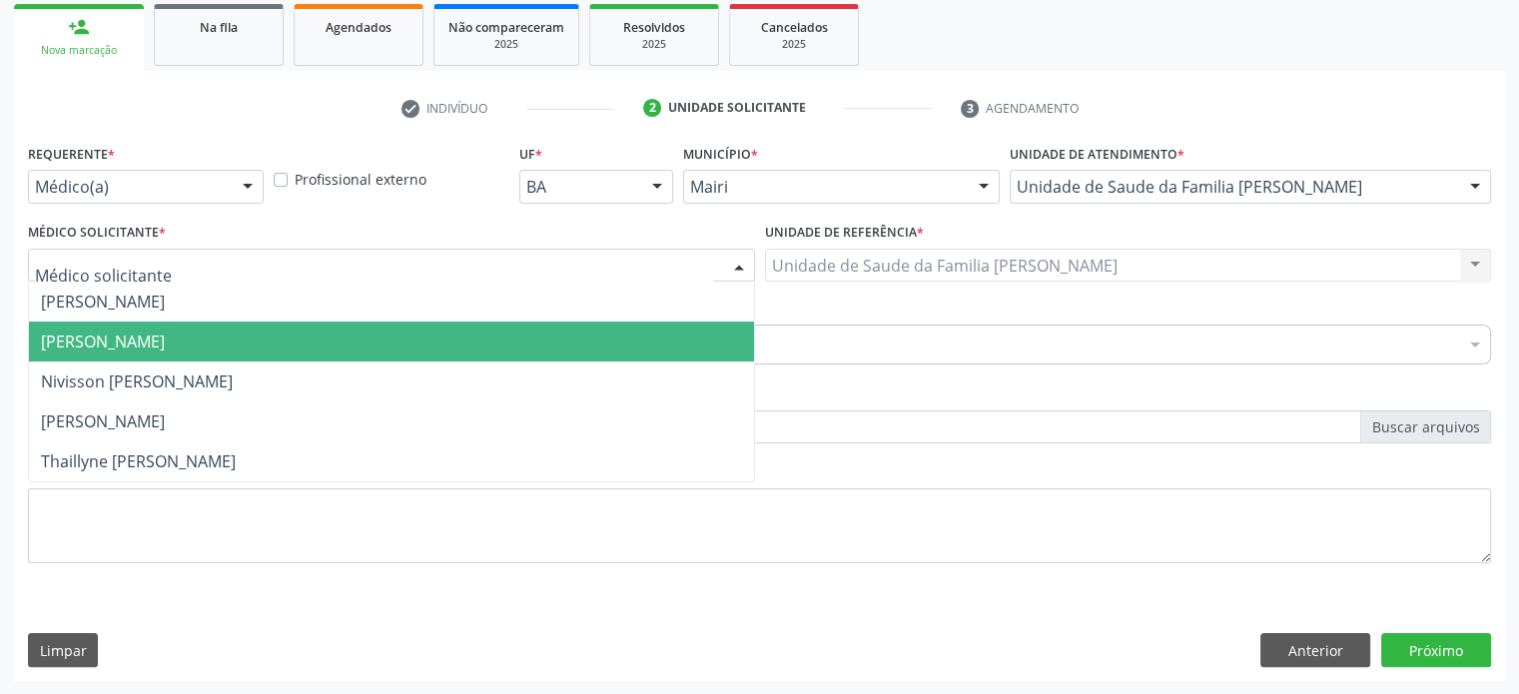
click at [167, 325] on span "[PERSON_NAME]" at bounding box center [391, 341] width 725 height 40
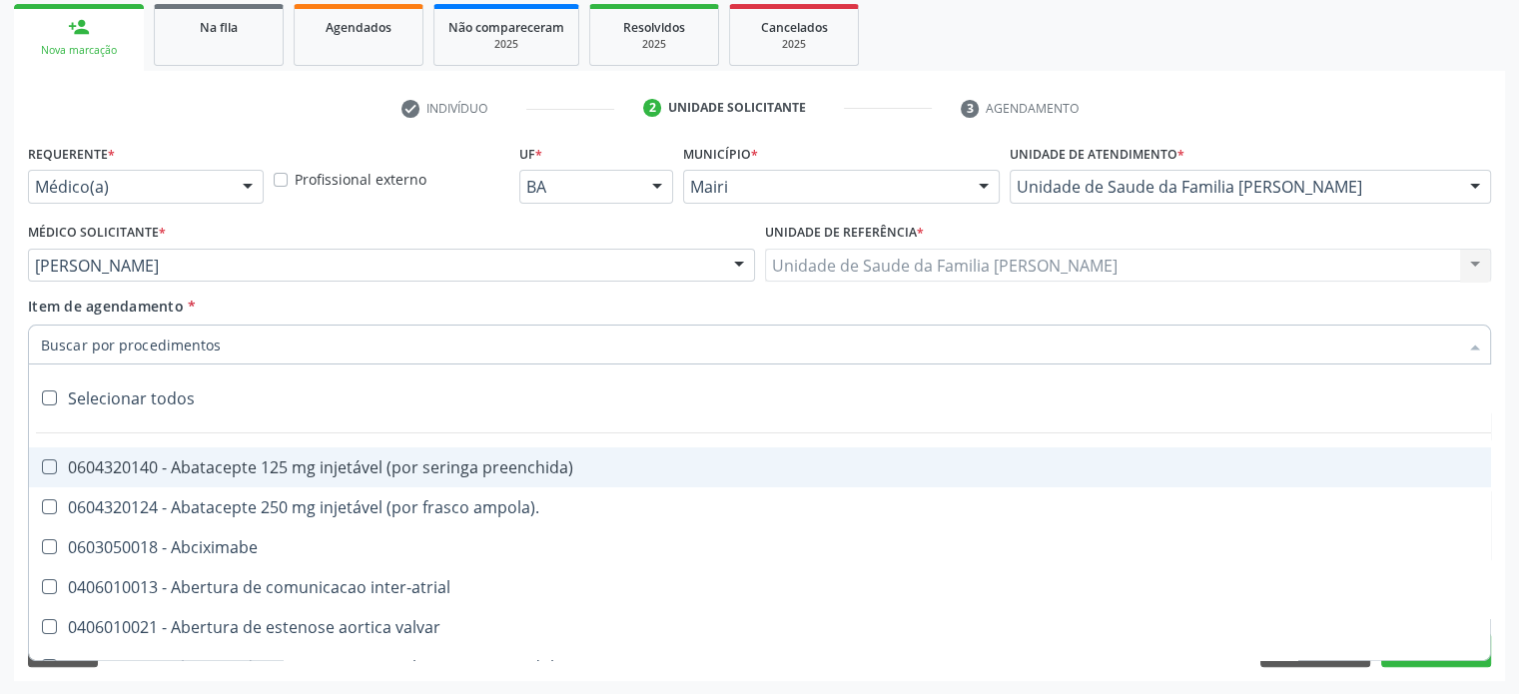
paste input "0205020054"
type input "0205020054"
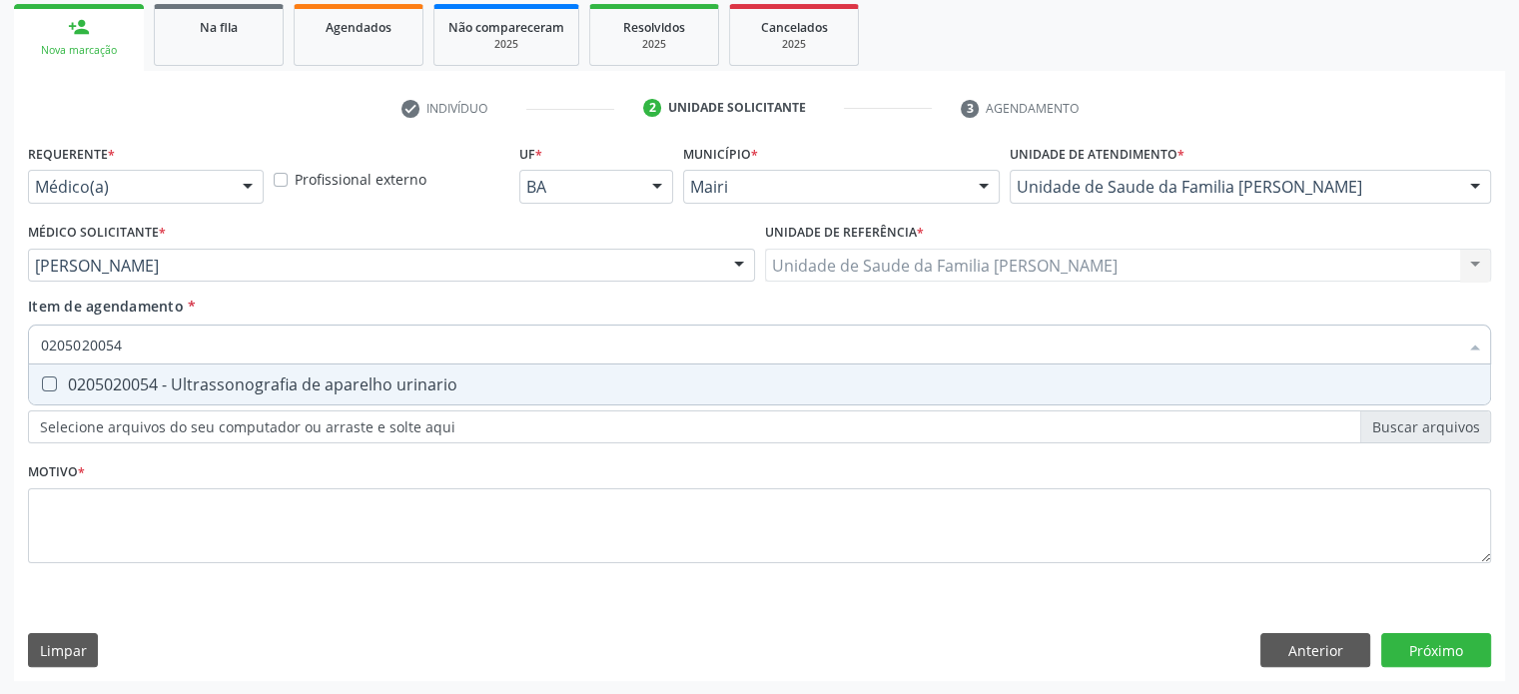
click at [138, 381] on div "0205020054 - Ultrassonografia de aparelho urinario" at bounding box center [759, 384] width 1437 height 16
checkbox urinario "true"
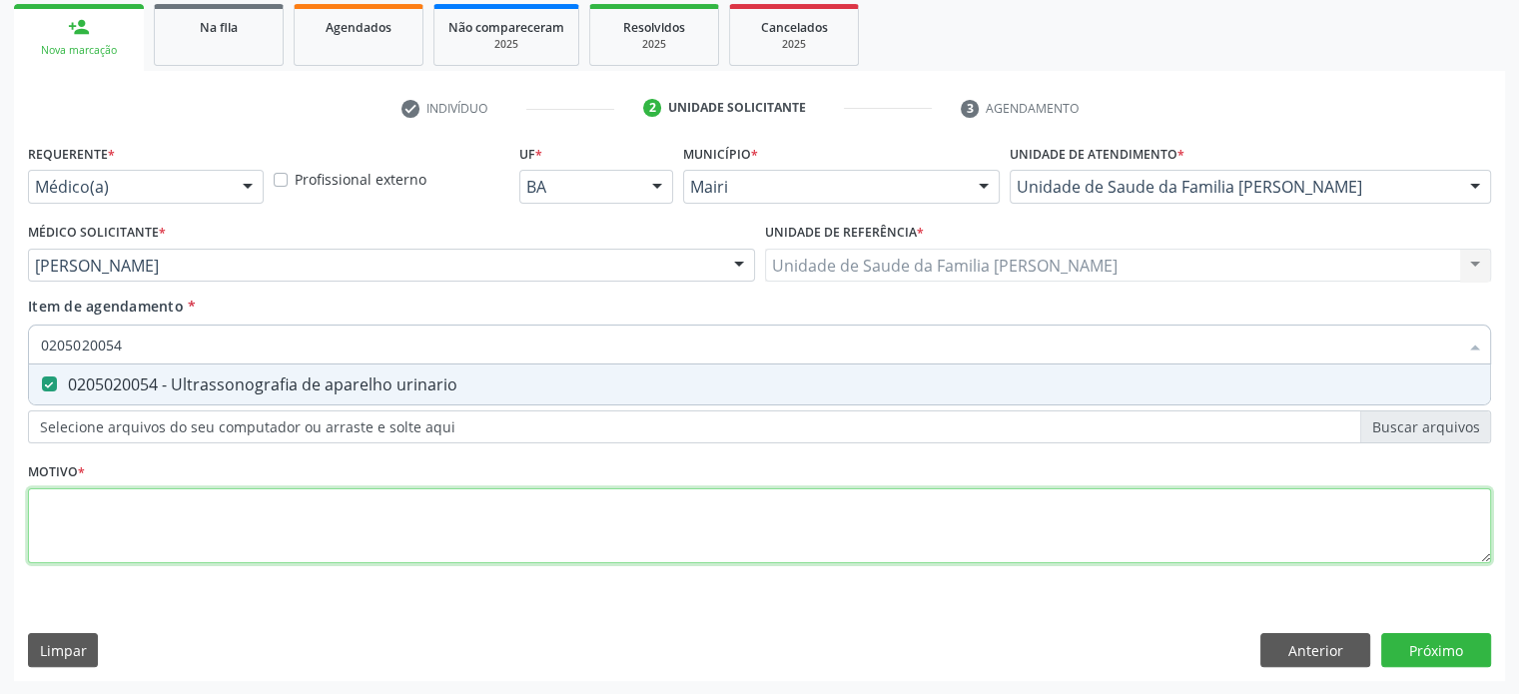
click at [68, 517] on div "Requerente * Médico(a) Médico(a) Enfermeiro(a) Paciente Nenhum resultado encont…" at bounding box center [759, 365] width 1463 height 452
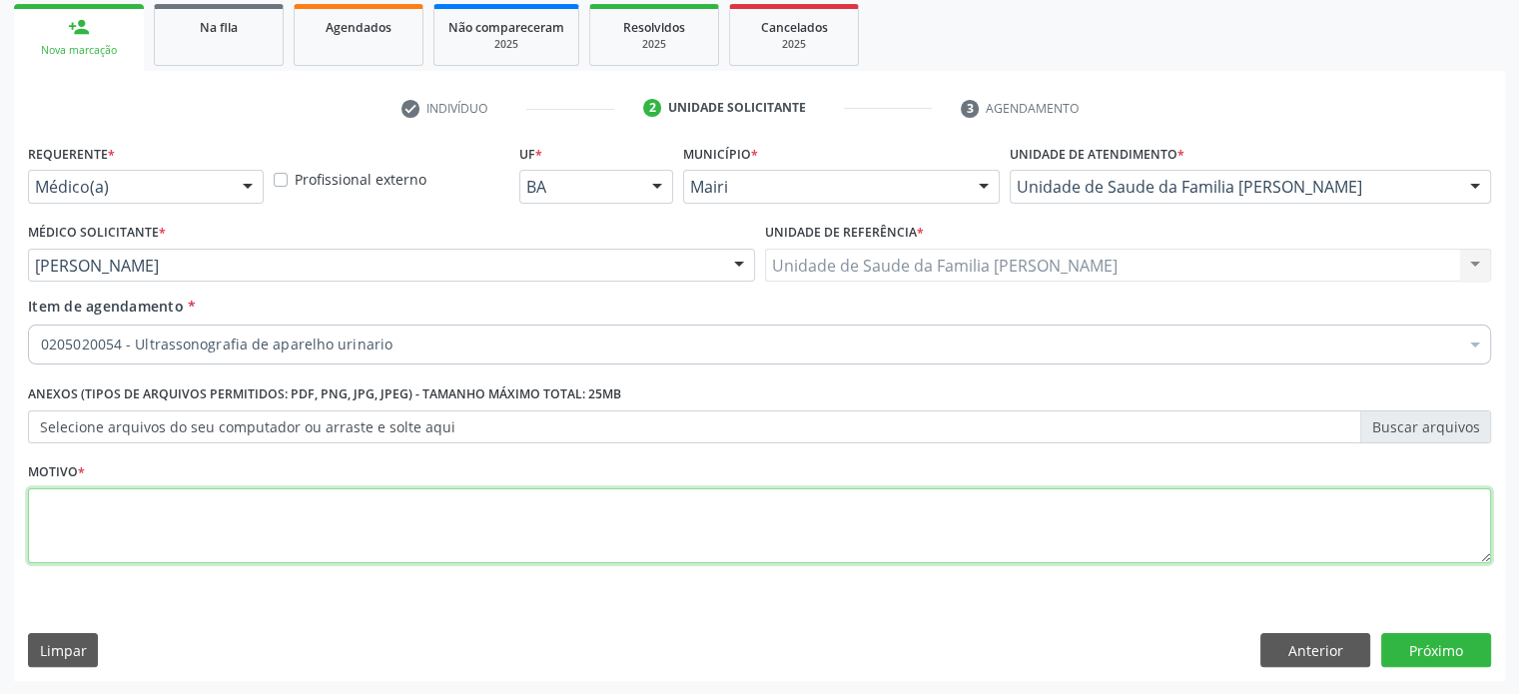
type textarea "p"
type textarea "PACIENTE COM DORES"
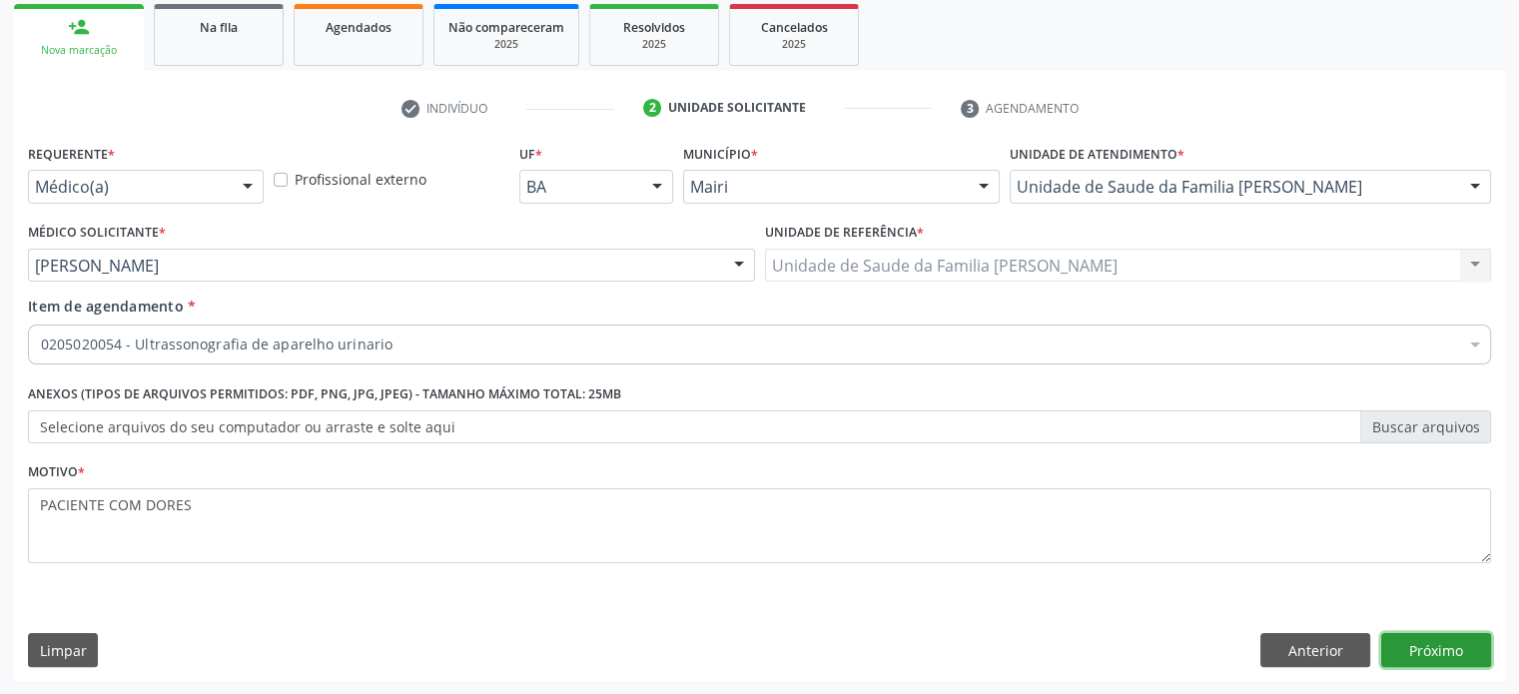
click at [1467, 653] on button "Próximo" at bounding box center [1436, 650] width 110 height 34
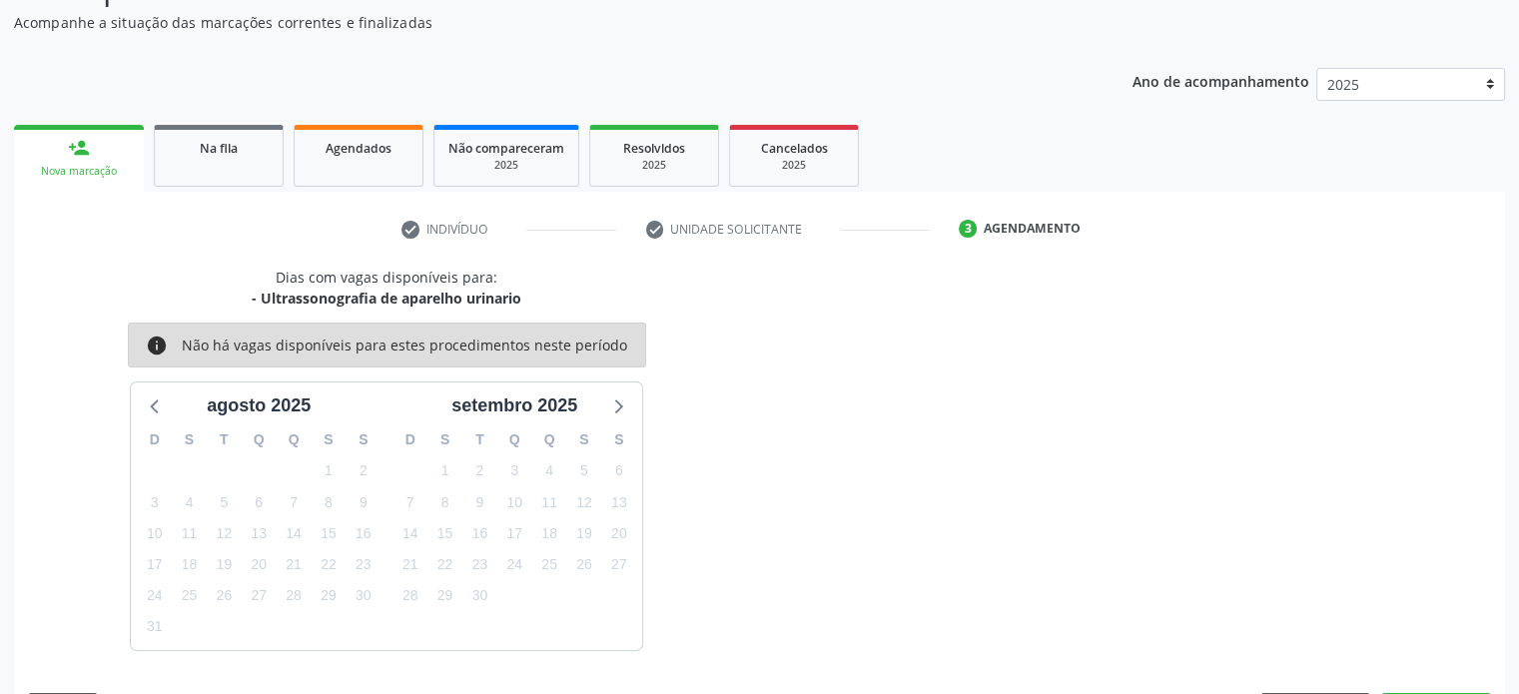
scroll to position [232, 0]
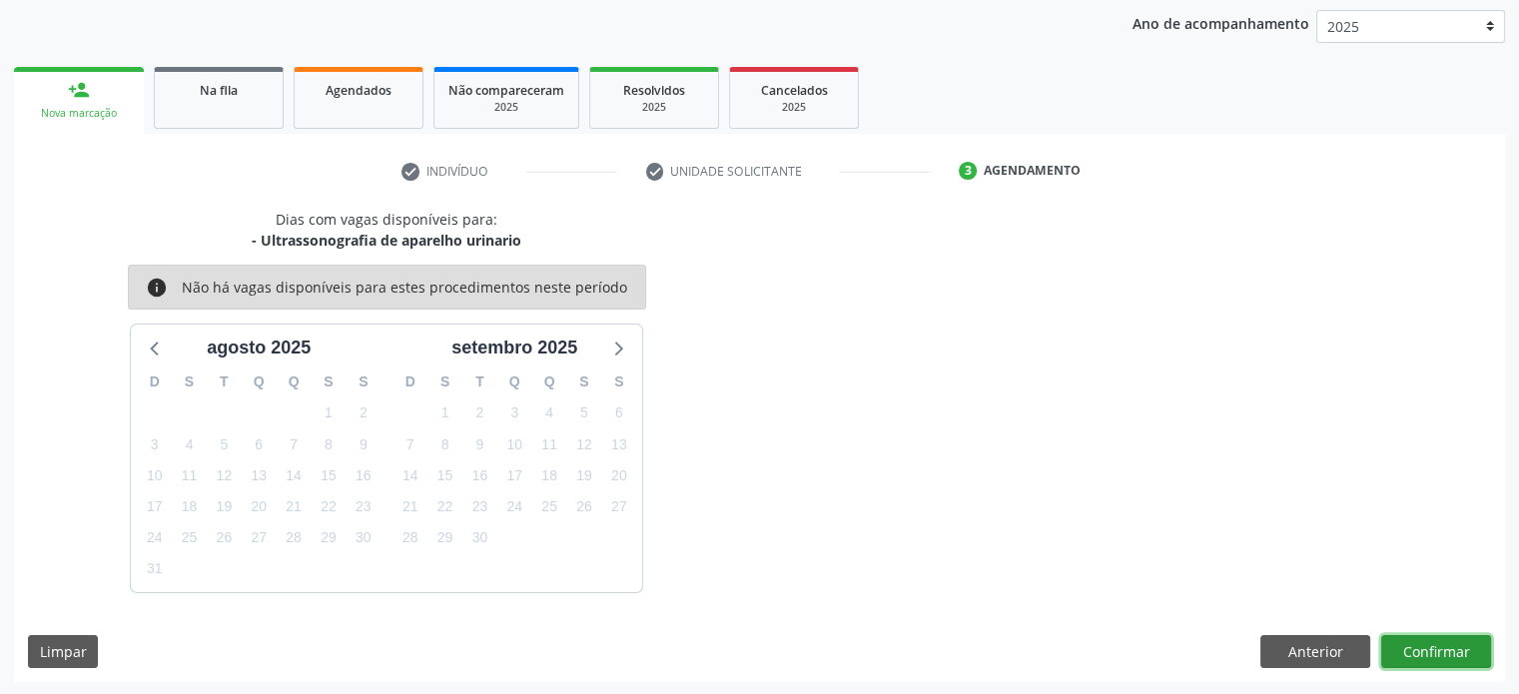
click at [1449, 648] on button "Confirmar" at bounding box center [1436, 652] width 110 height 34
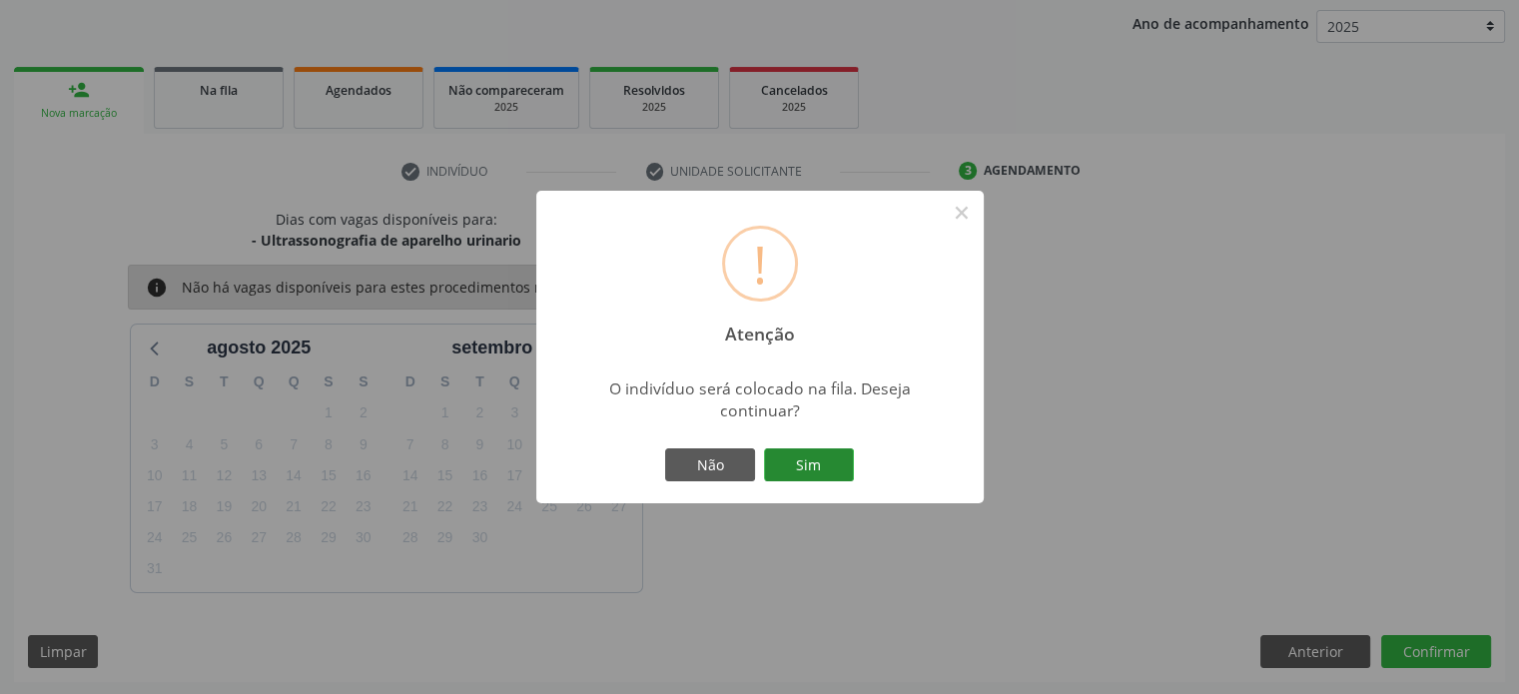
click at [813, 466] on button "Sim" at bounding box center [809, 465] width 90 height 34
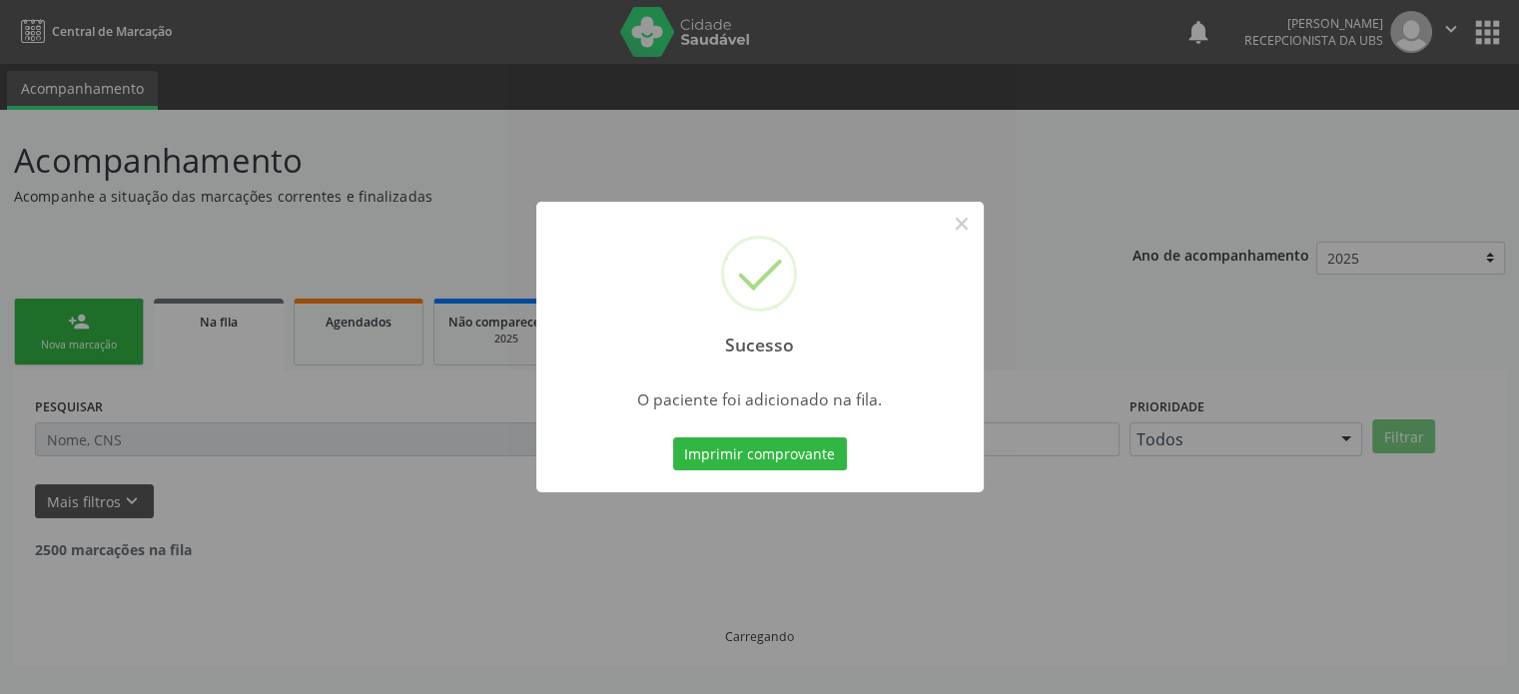
scroll to position [0, 0]
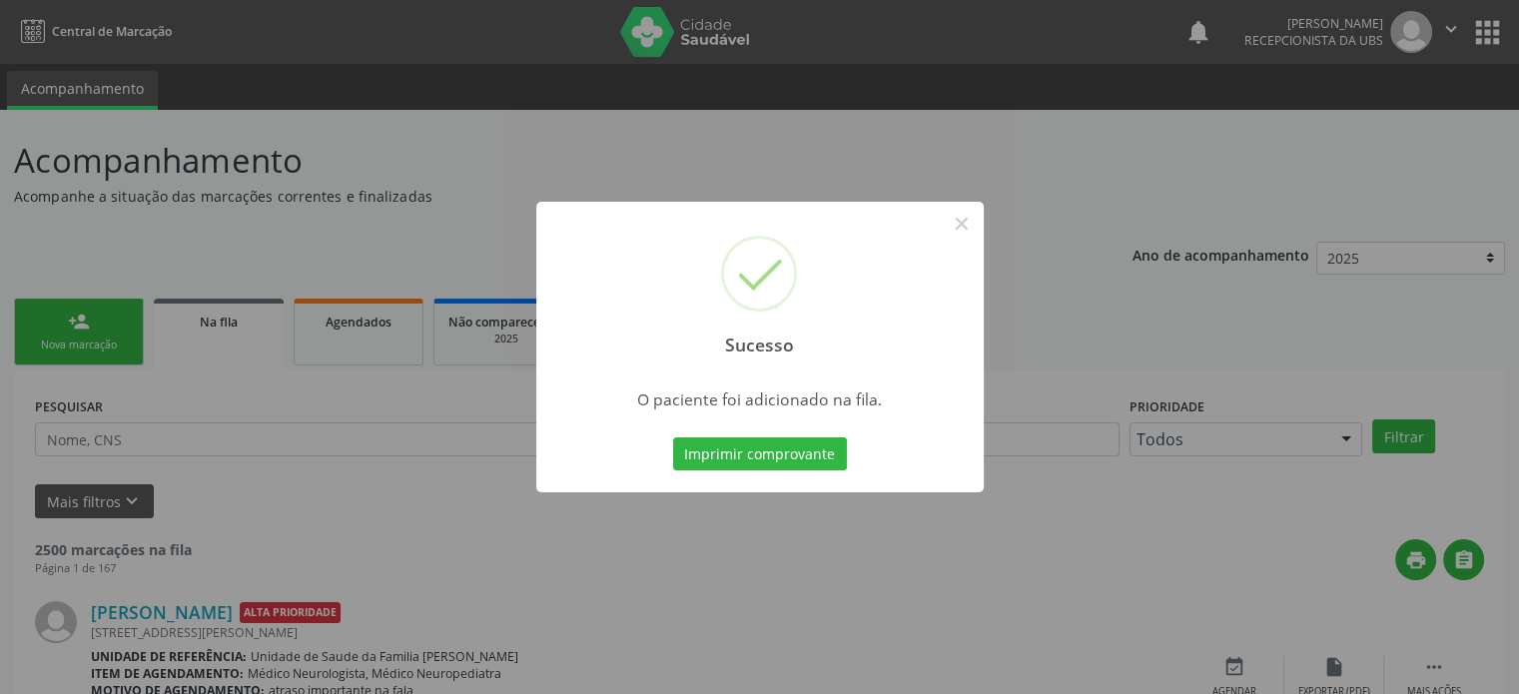
click at [97, 326] on div "Sucesso × O paciente foi adicionado na fila. Imprimir comprovante Cancel" at bounding box center [759, 347] width 1519 height 694
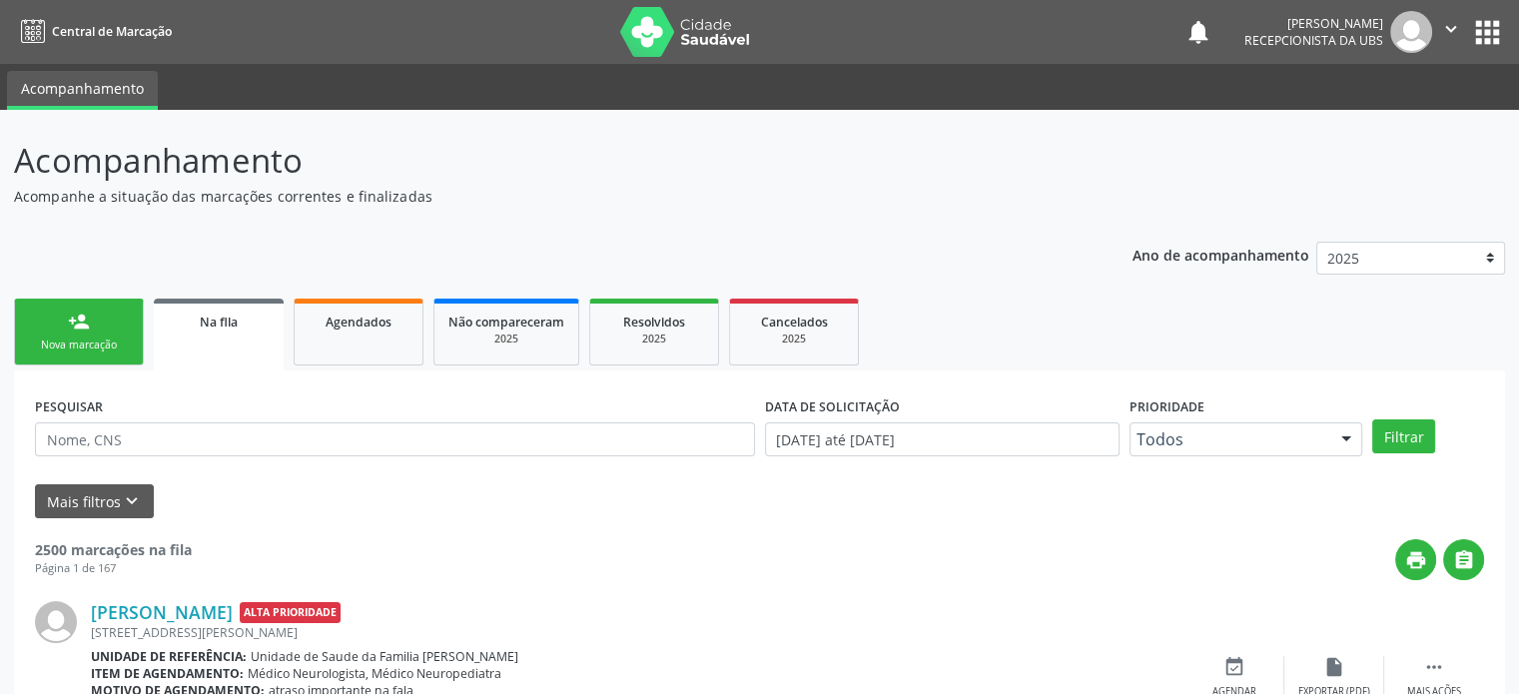
click at [98, 339] on div "Nova marcação" at bounding box center [79, 344] width 100 height 15
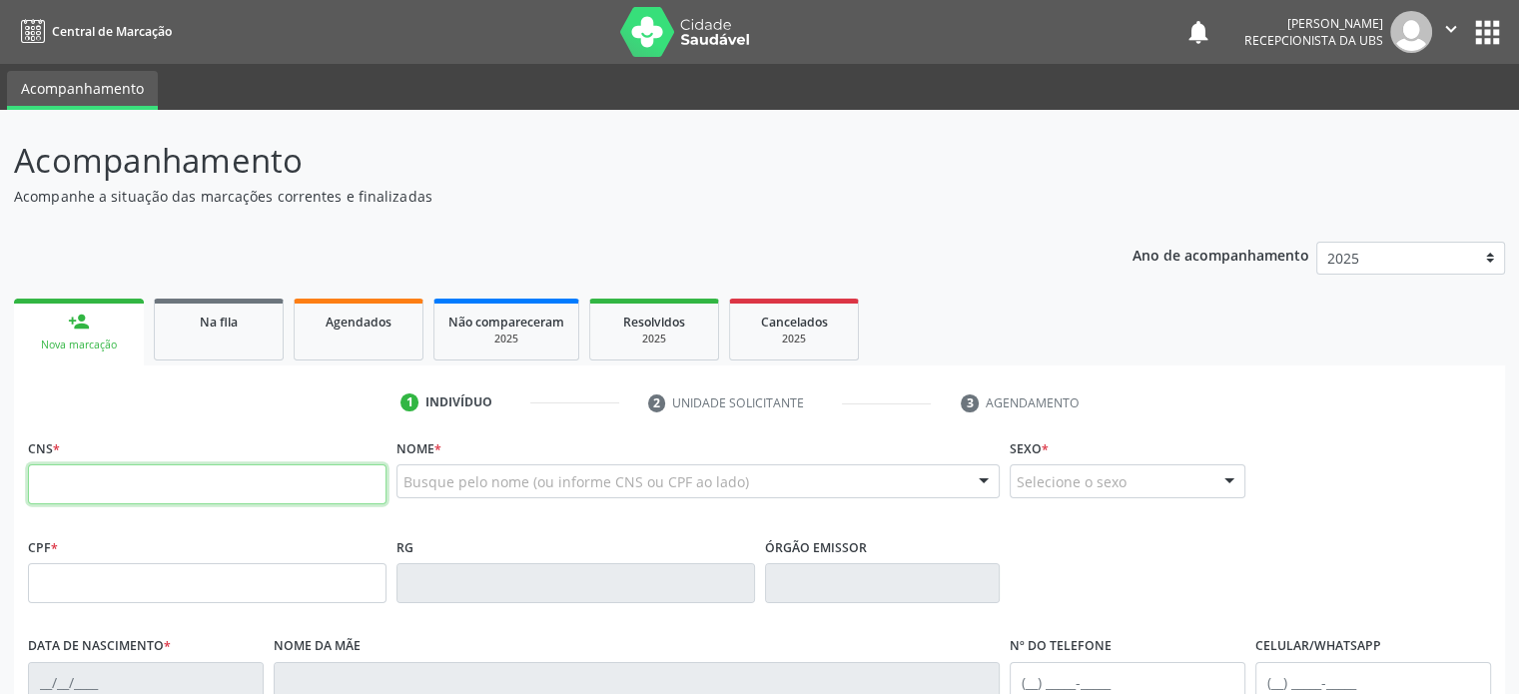
click at [85, 486] on input "text" at bounding box center [207, 484] width 358 height 40
